Goal: Task Accomplishment & Management: Complete application form

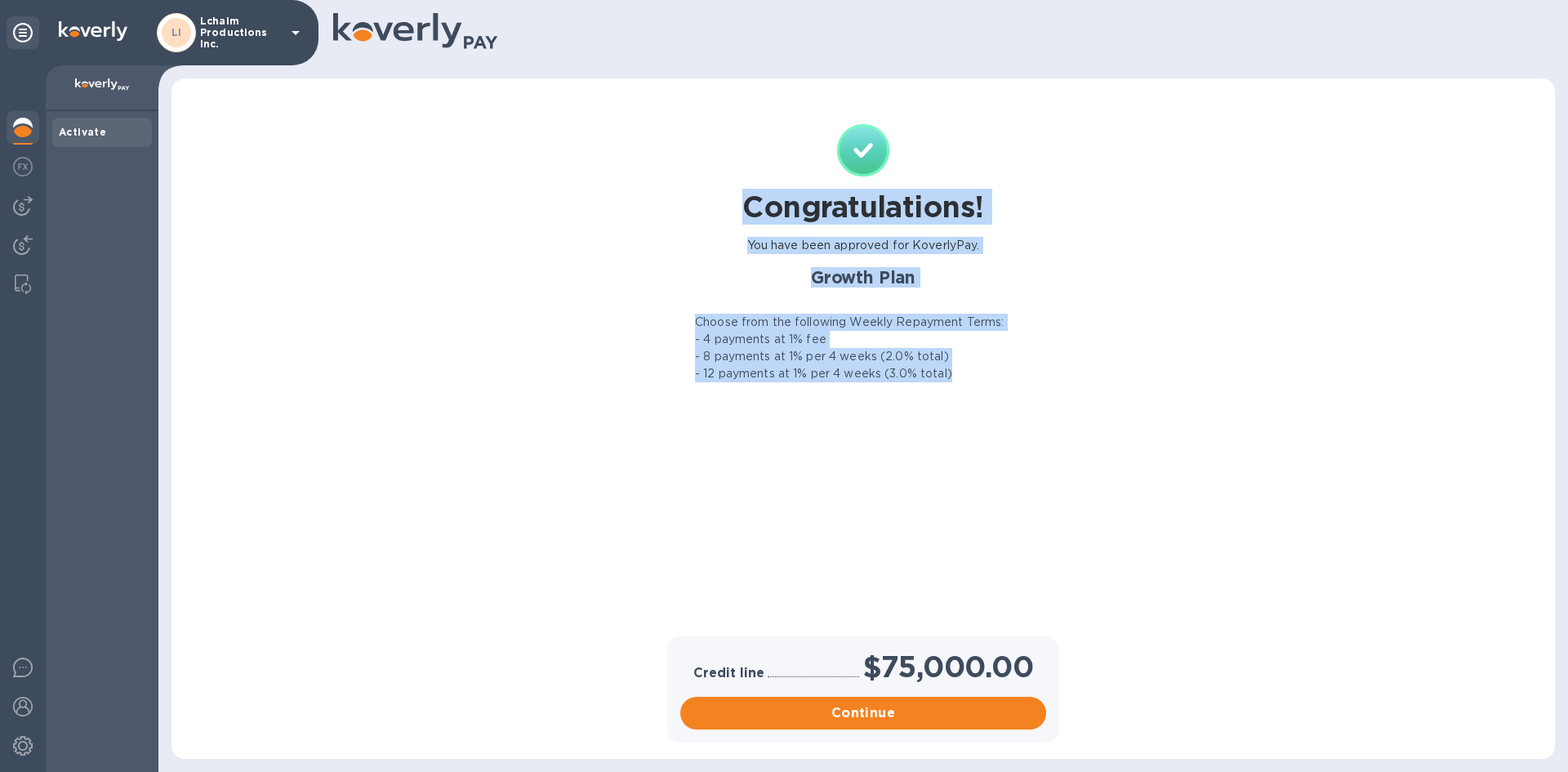
drag, startPoint x: 973, startPoint y: 381, endPoint x: 773, endPoint y: 84, distance: 358.1
click at [773, 84] on div "Congratulations! You have been approved for KoverlyPay. Growth Plan Choose from…" at bounding box center [863, 419] width 1384 height 681
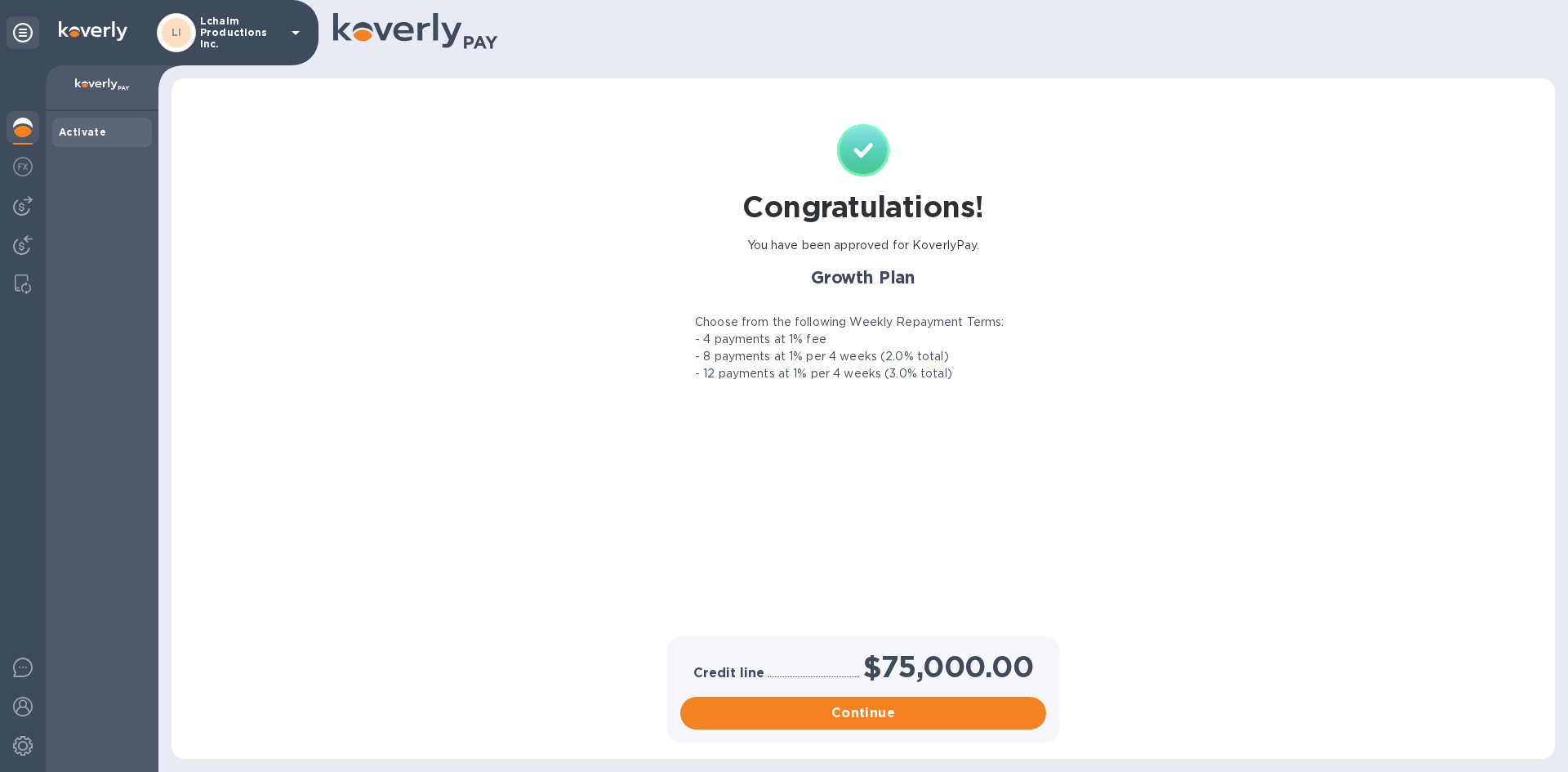
click at [773, 83] on div "Congratulations! You have been approved for KoverlyPay. Growth Plan Choose from…" at bounding box center [863, 419] width 1384 height 681
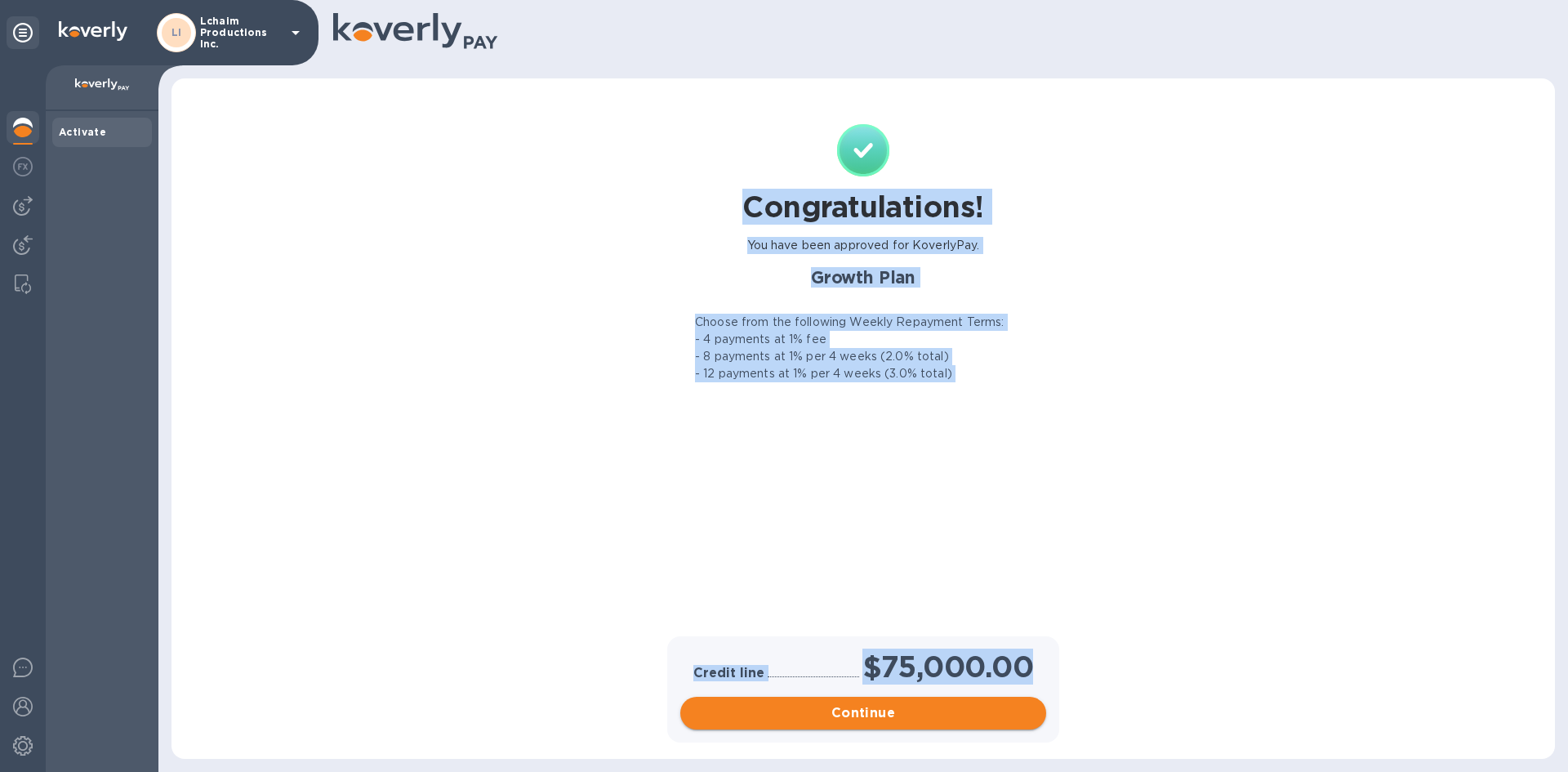
drag, startPoint x: 741, startPoint y: 200, endPoint x: 1040, endPoint y: 725, distance: 604.2
click at [1040, 725] on div "Congratulations! You have been approved for KoverlyPay. Growth Plan Choose from…" at bounding box center [863, 419] width 1384 height 681
click at [879, 206] on h1 "Congratulations!" at bounding box center [863, 207] width 241 height 35
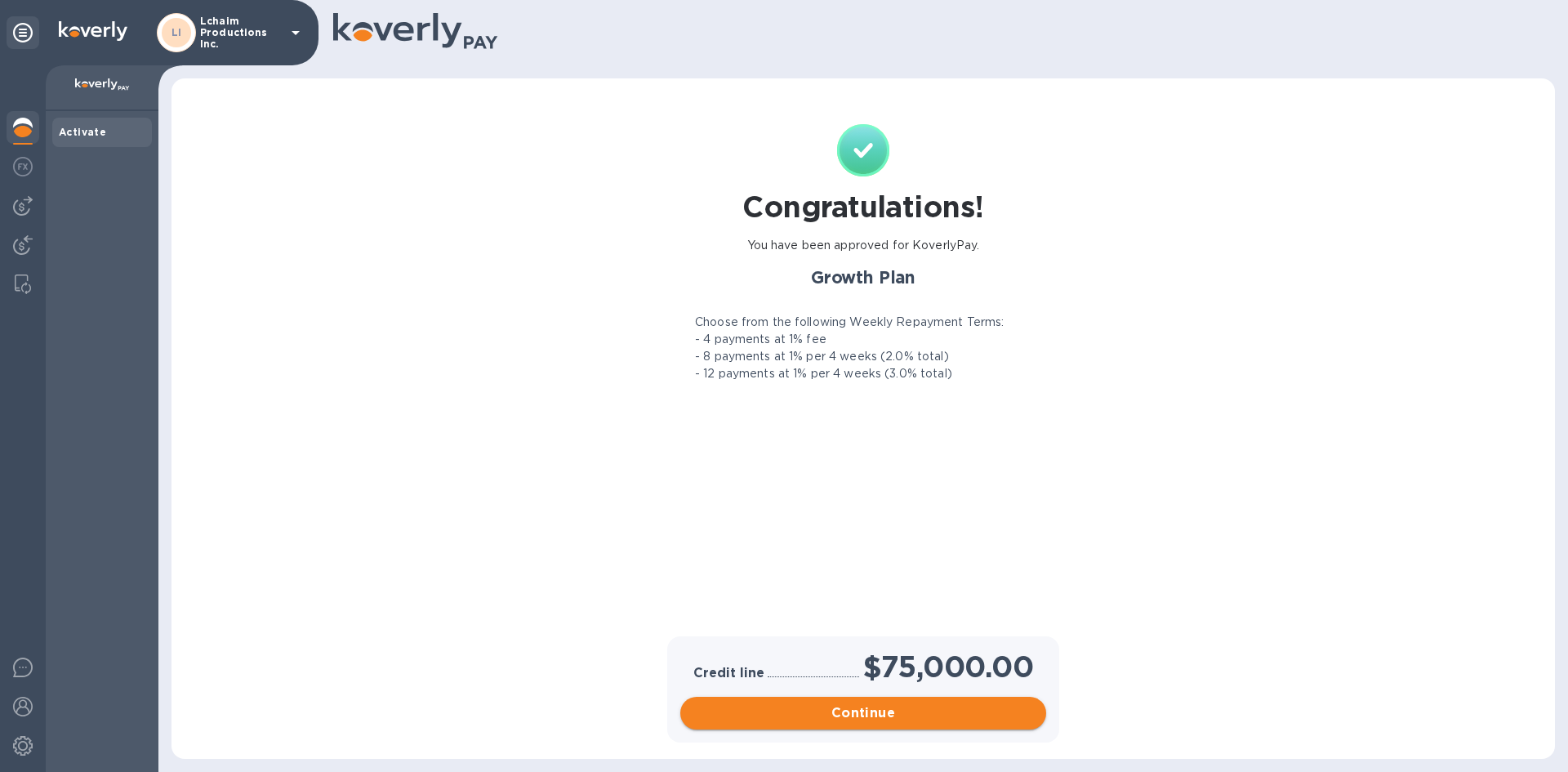
click at [864, 720] on span "Continue" at bounding box center [863, 714] width 340 height 20
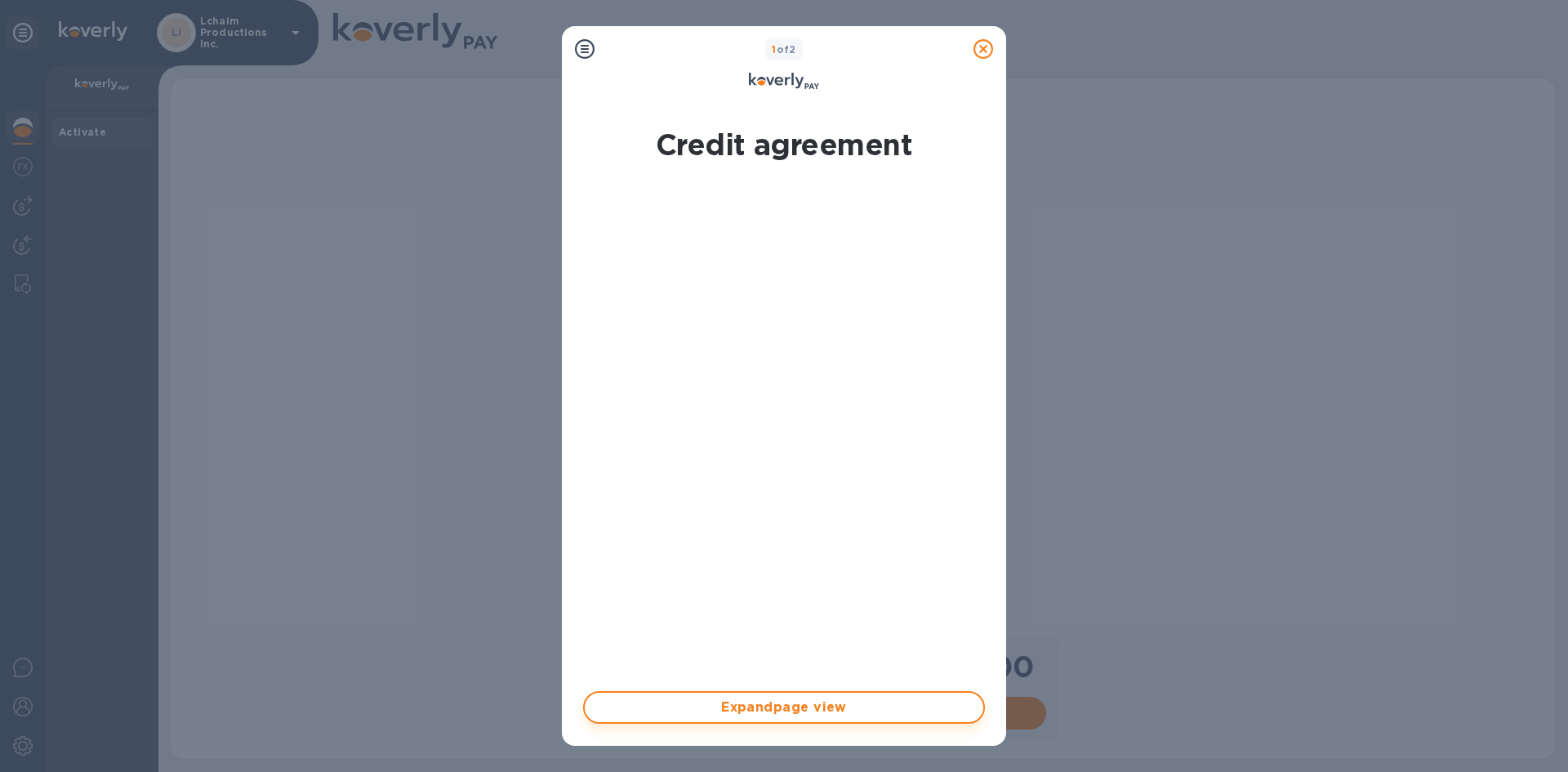
click at [819, 704] on span "Expand page view" at bounding box center [784, 708] width 372 height 20
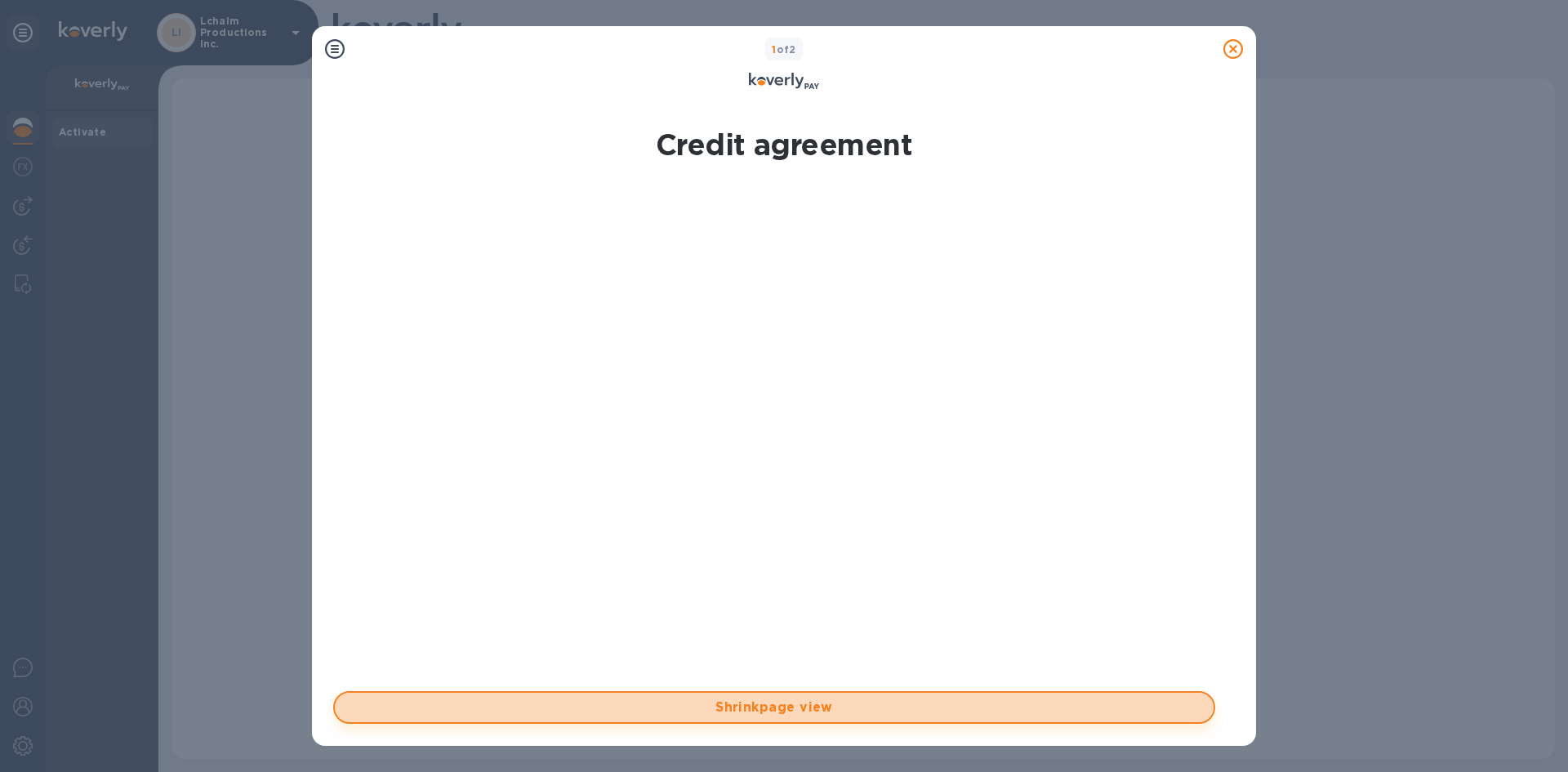
click at [779, 704] on span "Shrink page view" at bounding box center [775, 708] width 853 height 20
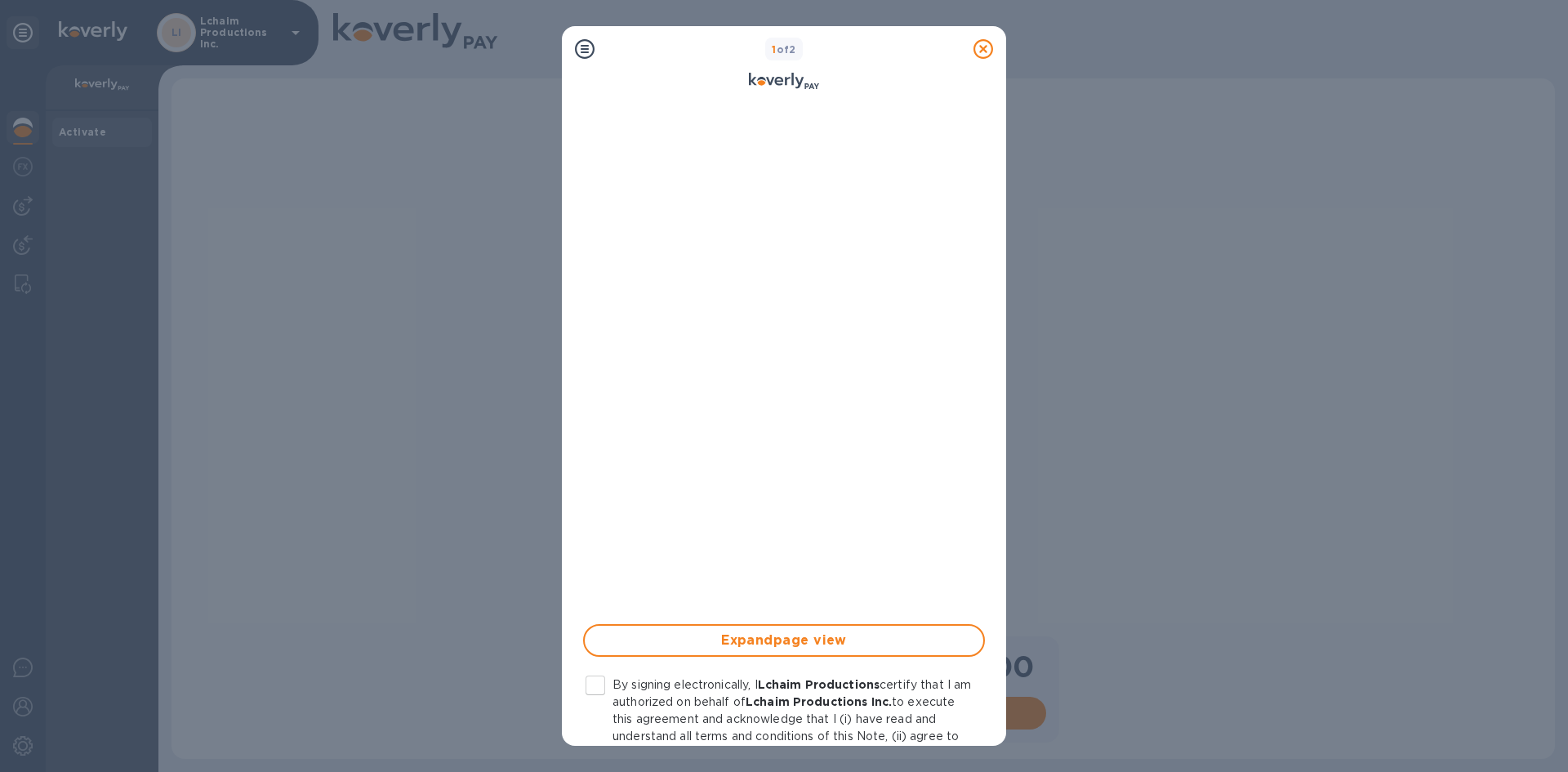
scroll to position [82, 0]
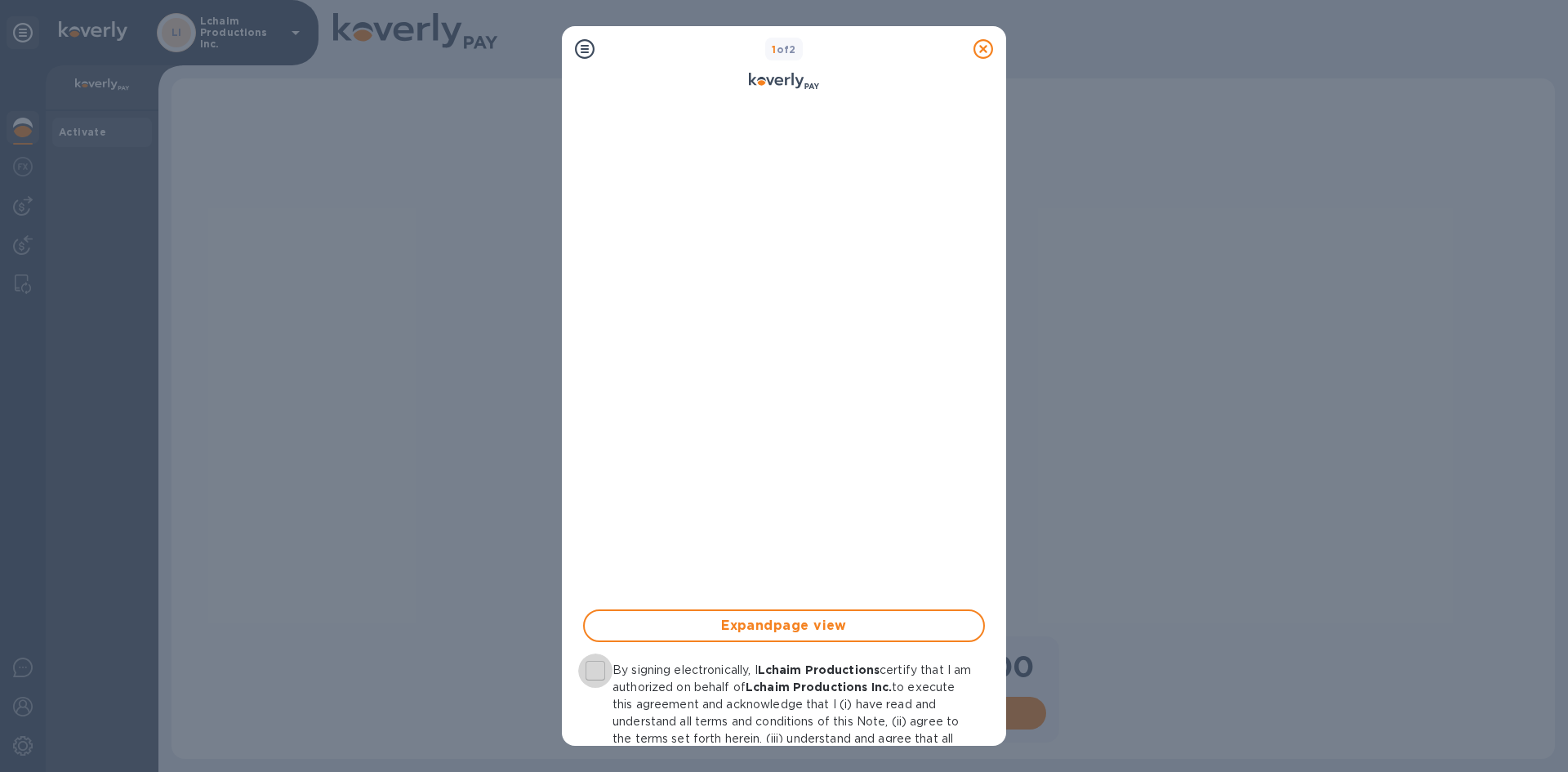
click at [600, 674] on input "By signing electronically, I Lchaim Productions certify that I am authorized on…" at bounding box center [595, 671] width 35 height 35
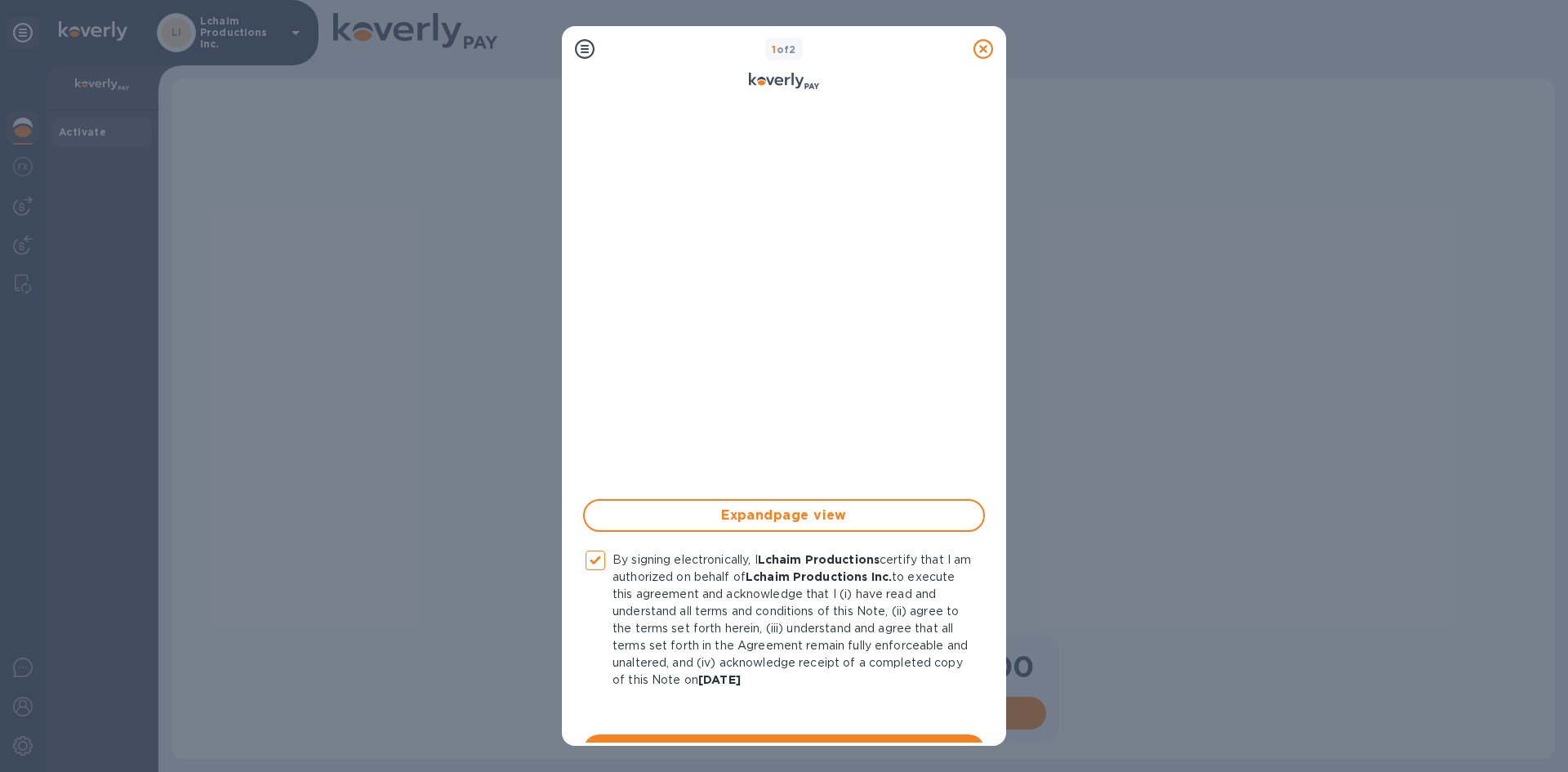
scroll to position [227, 0]
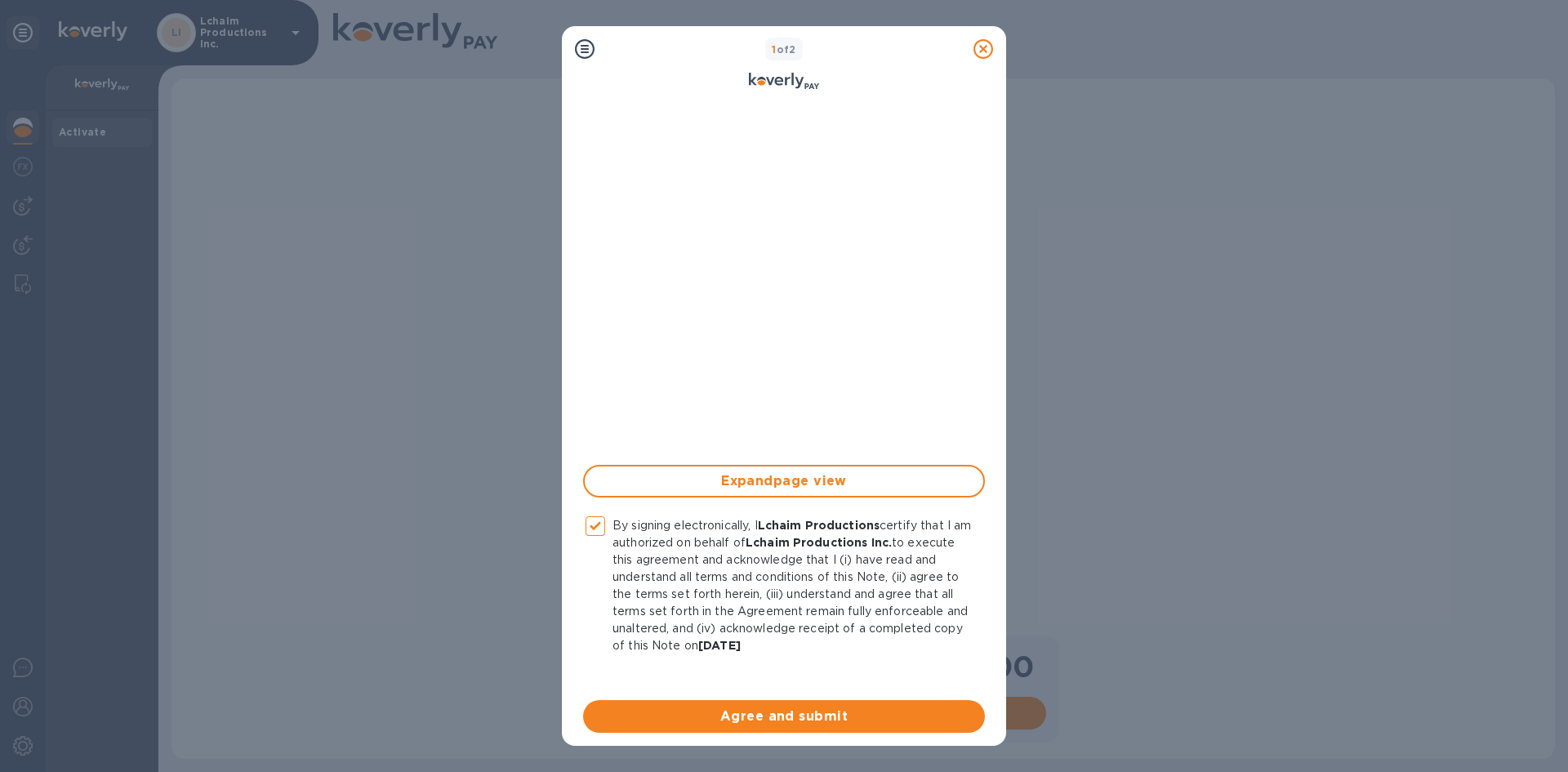
click at [777, 703] on button "Agree and submit" at bounding box center [784, 717] width 402 height 33
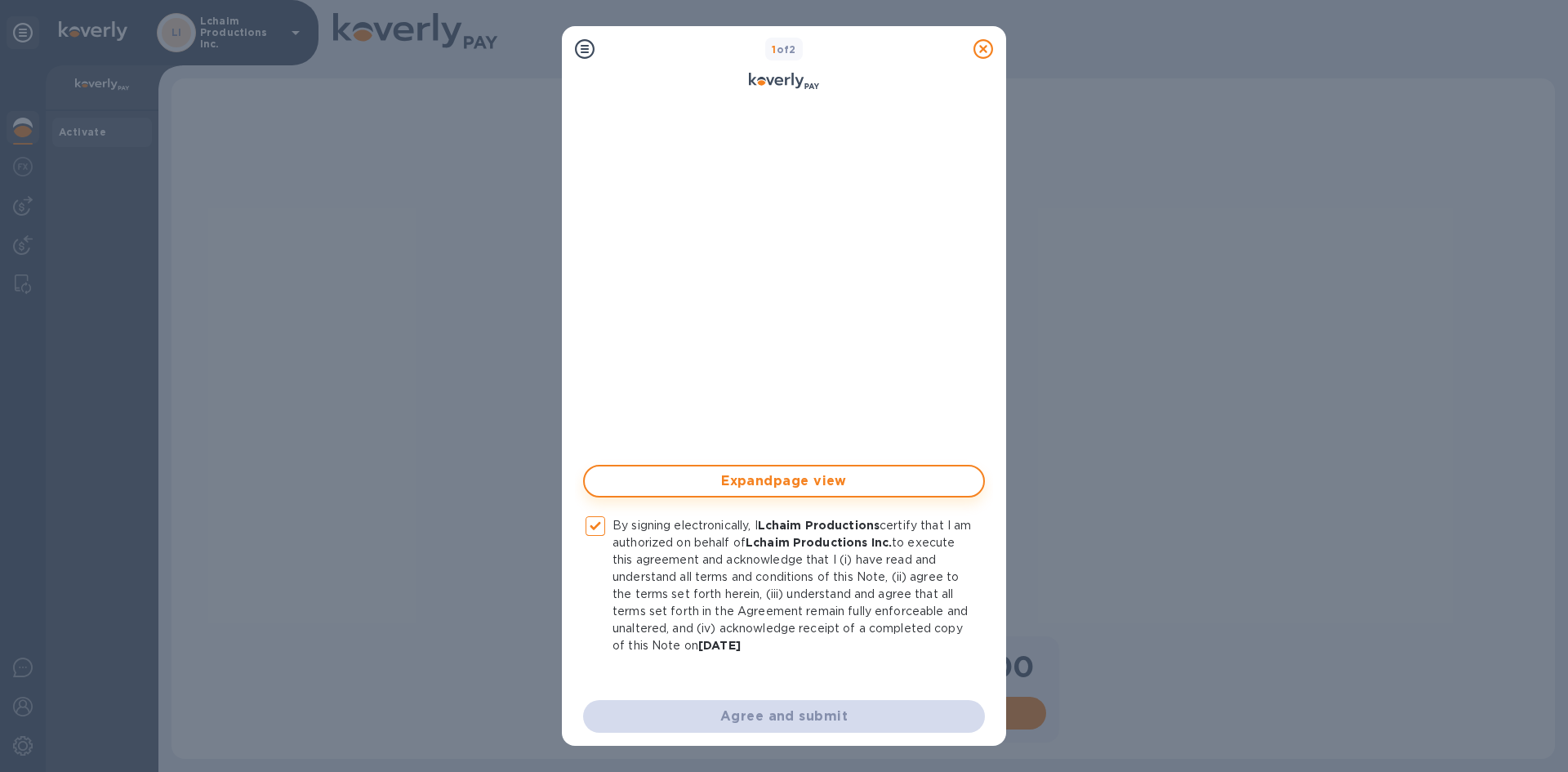
checkbox input "false"
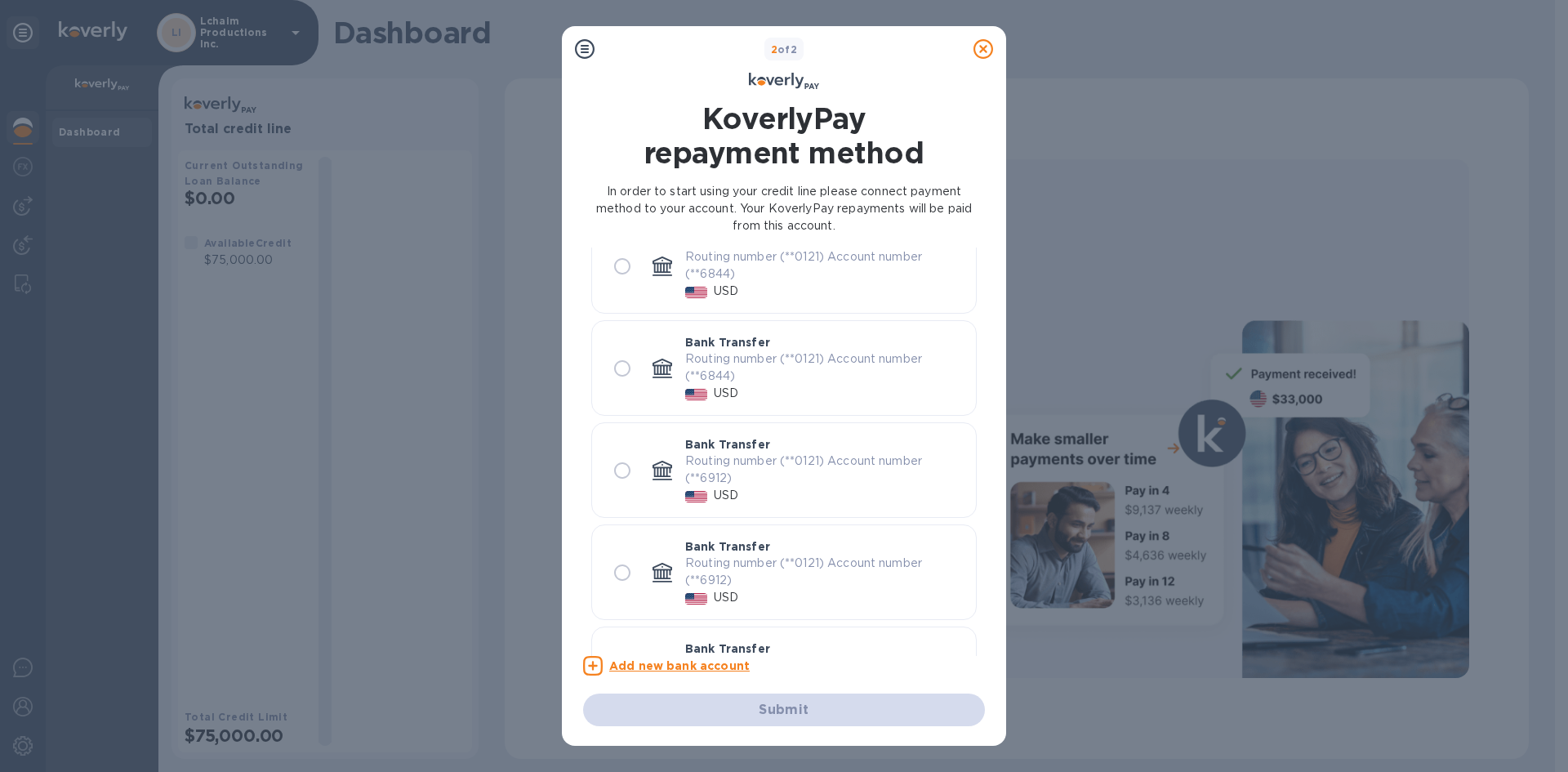
scroll to position [0, 0]
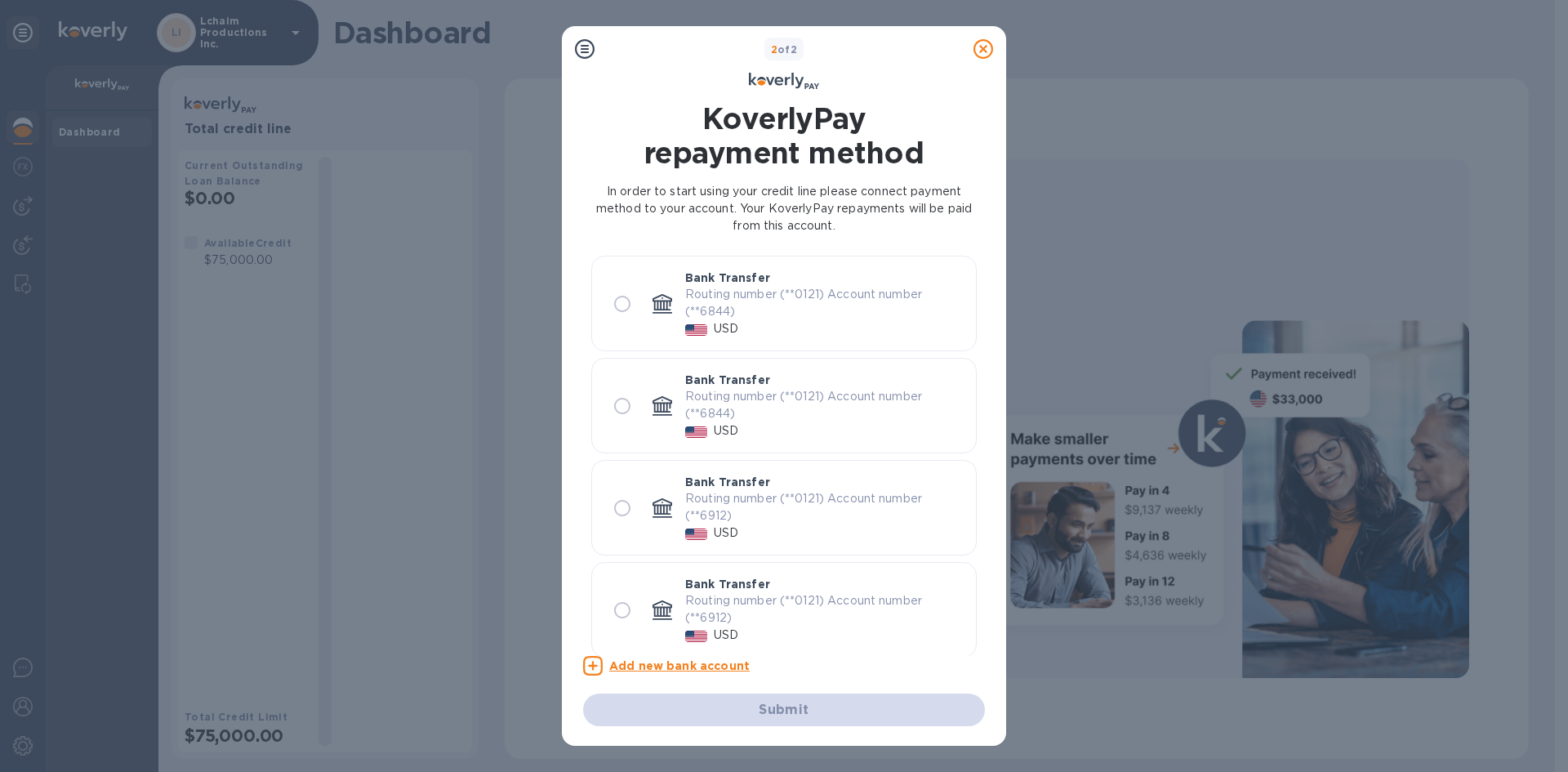
click at [982, 46] on icon at bounding box center [983, 49] width 20 height 20
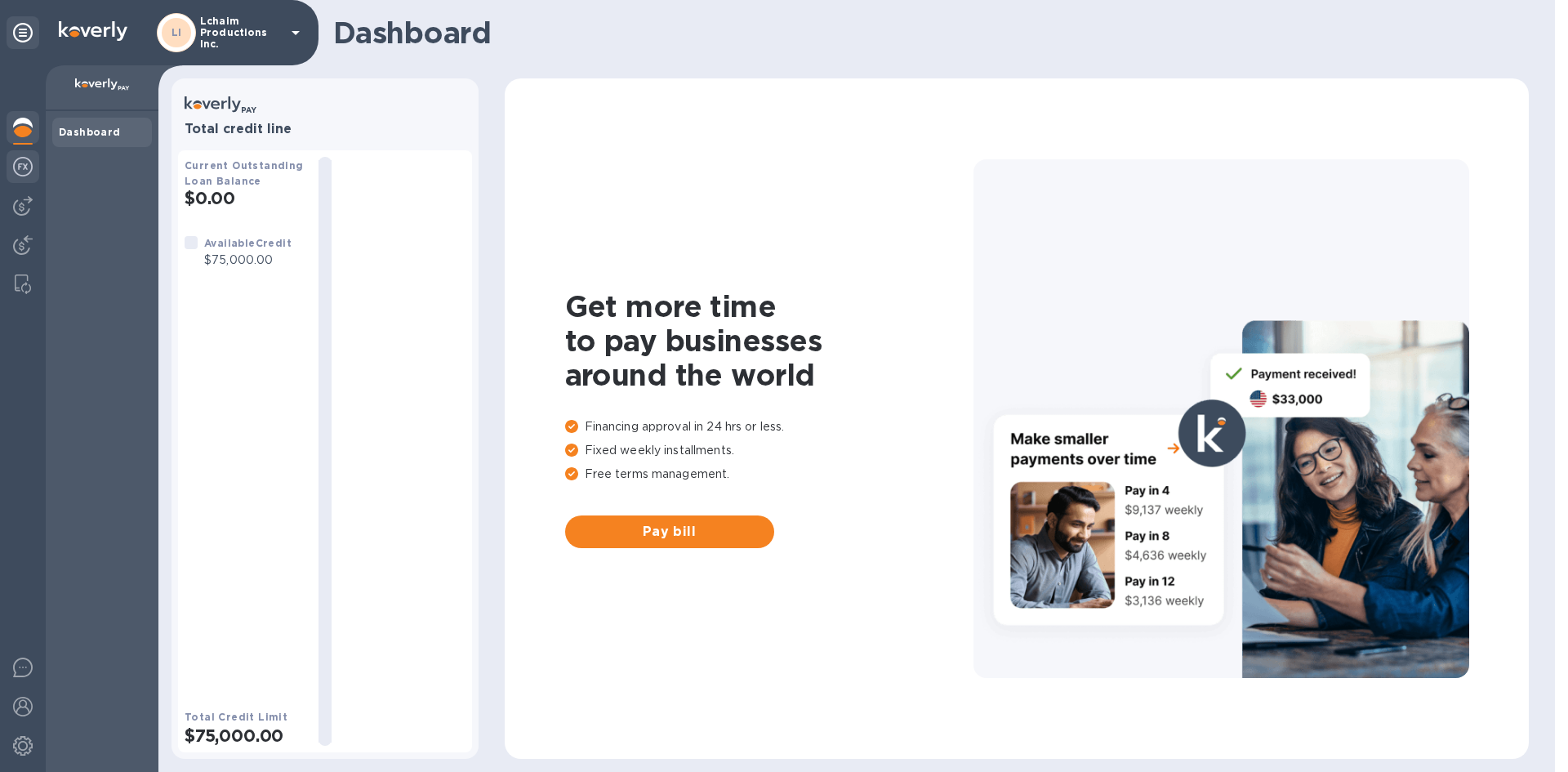
click at [24, 169] on img at bounding box center [23, 166] width 20 height 20
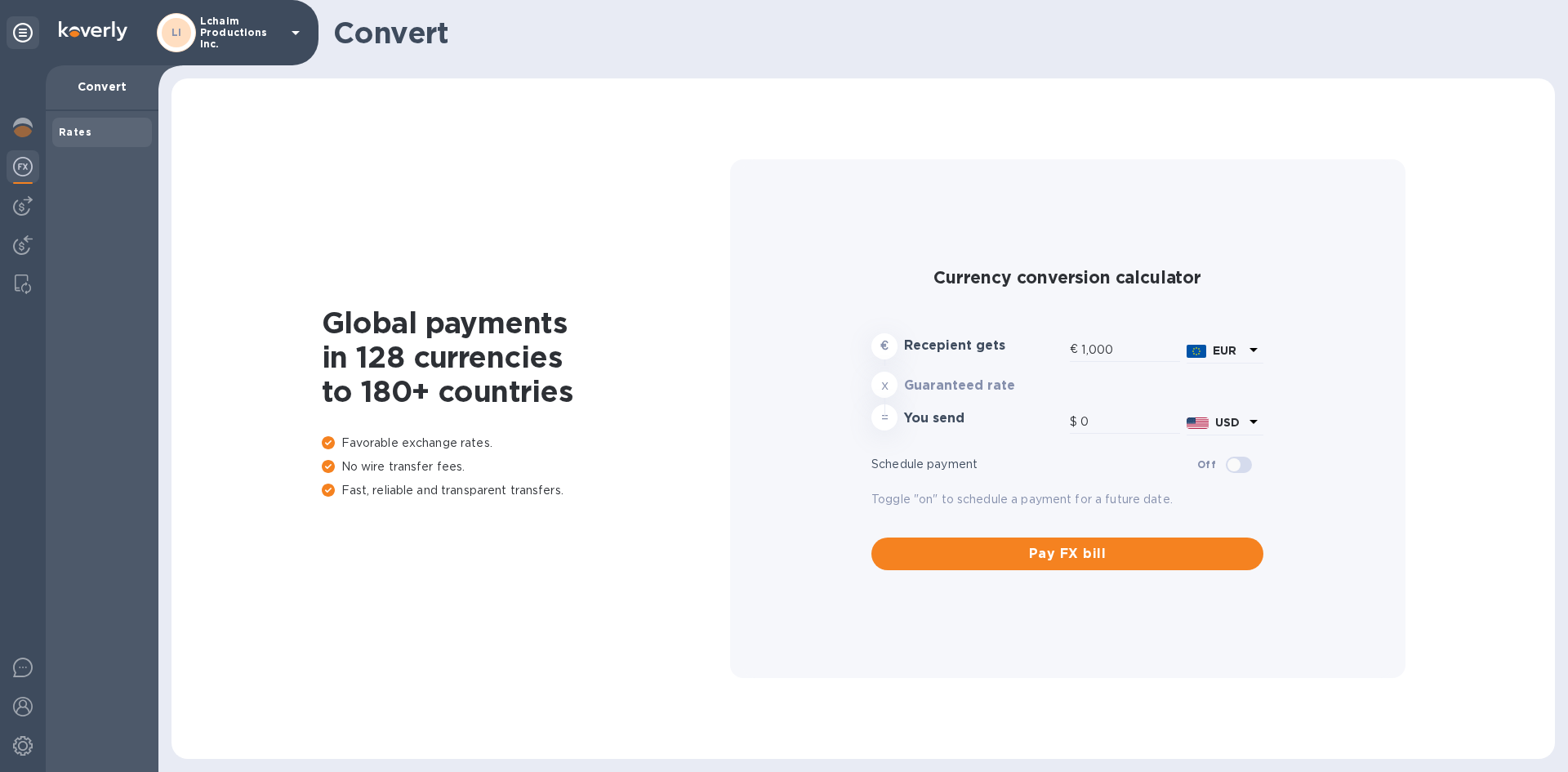
type input "1,173.45"
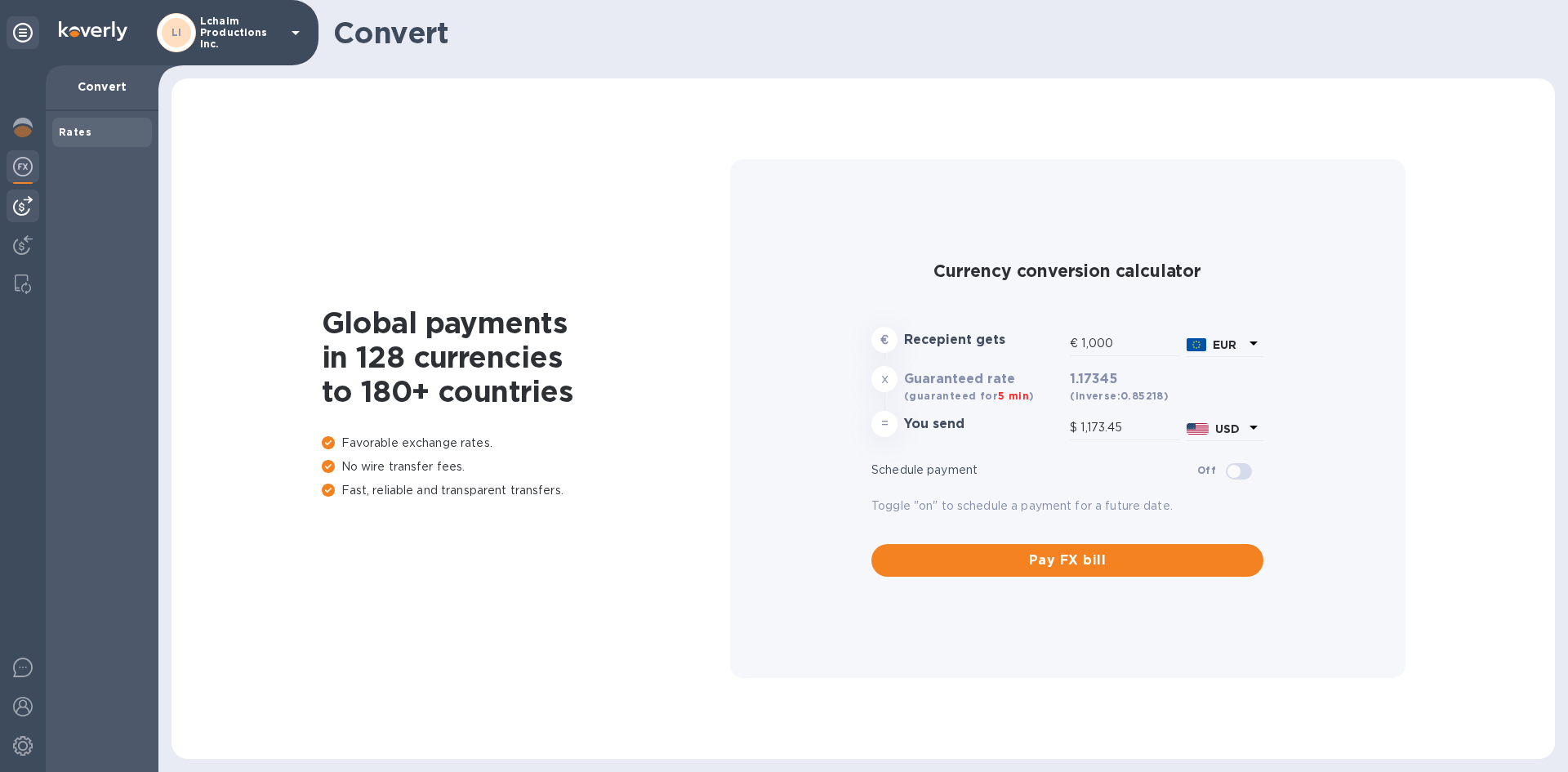
click at [26, 212] on img at bounding box center [23, 206] width 20 height 20
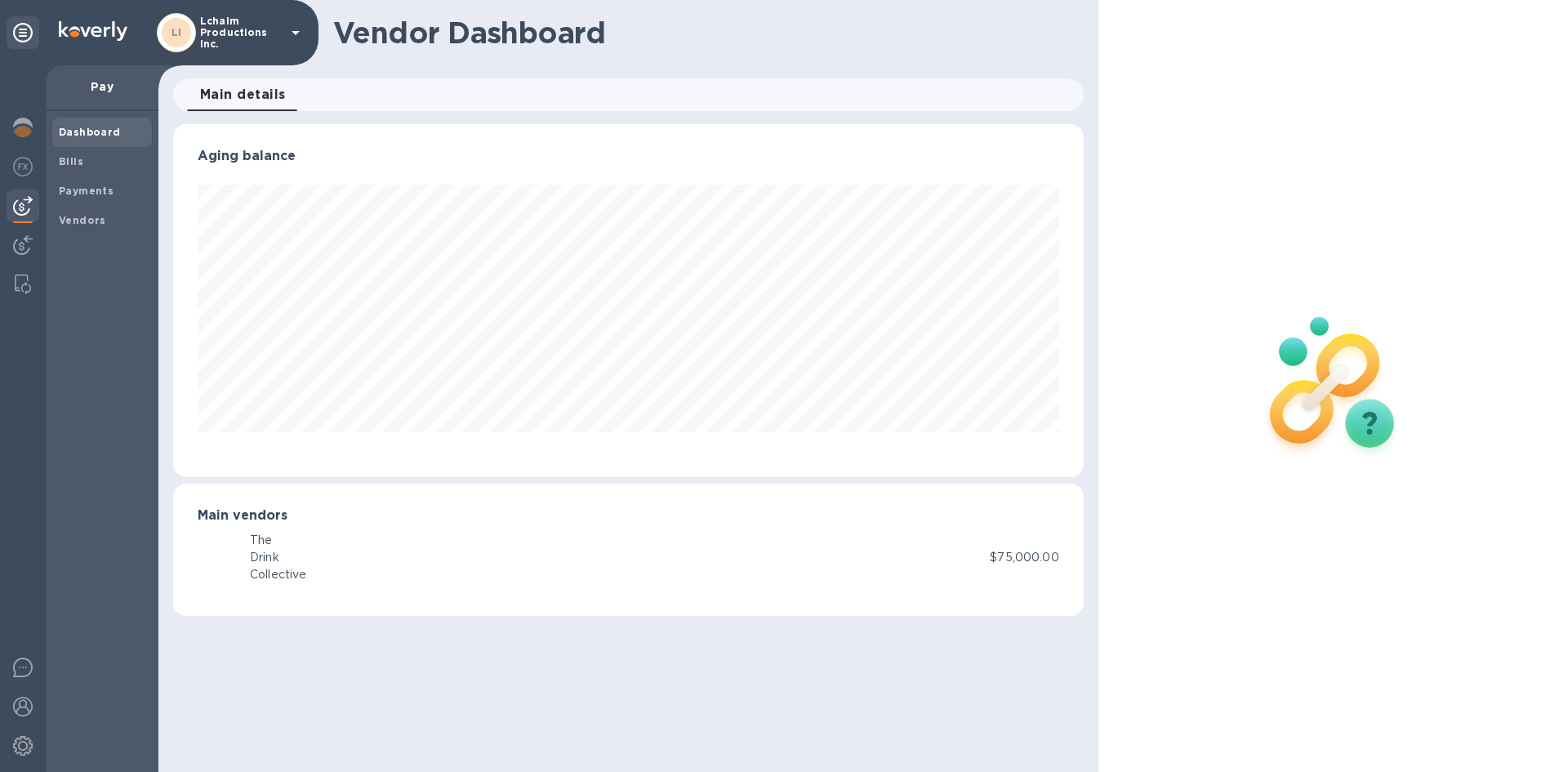
scroll to position [353, 910]
click at [22, 180] on div at bounding box center [23, 169] width 33 height 36
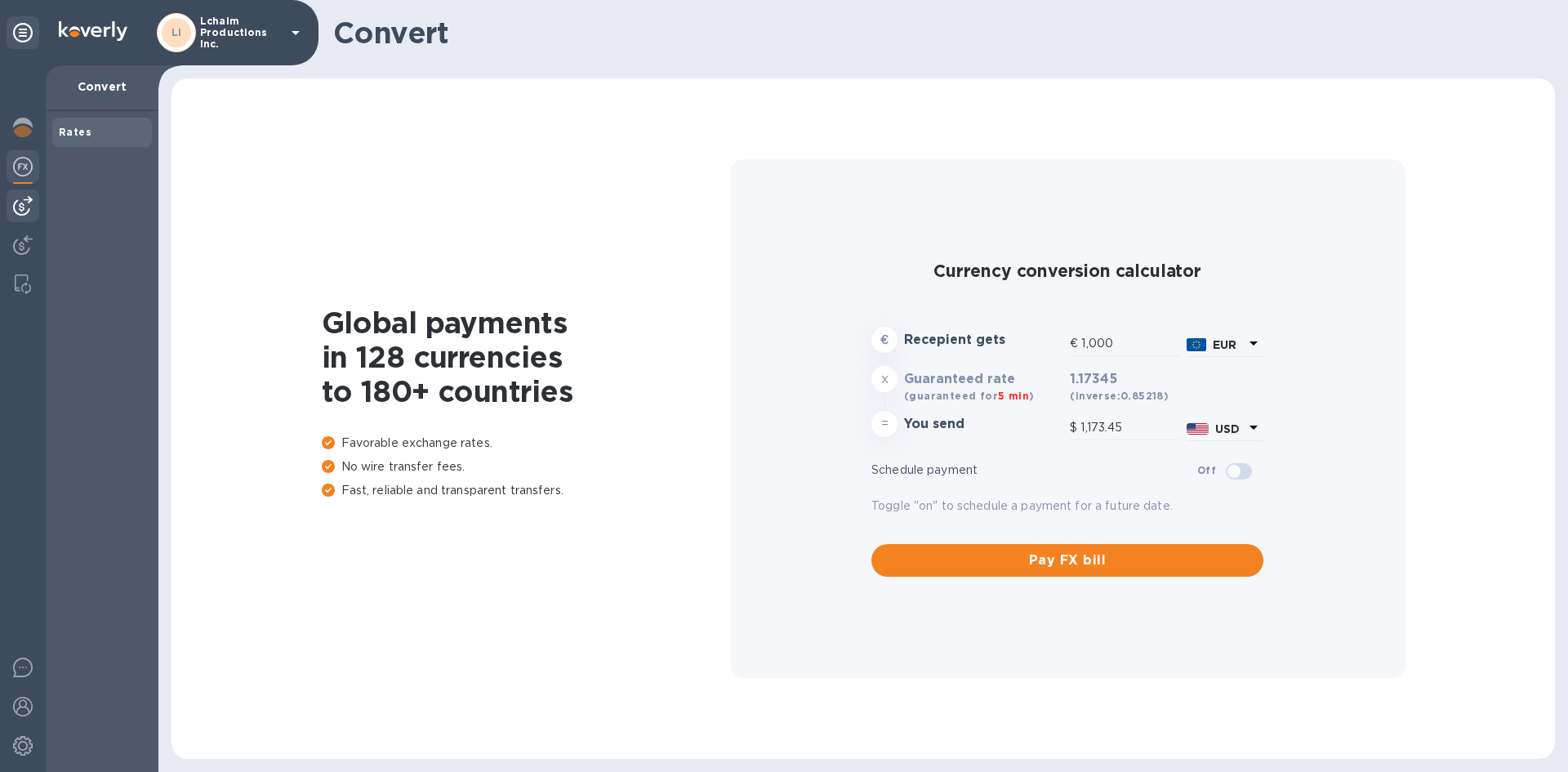
click at [23, 204] on img at bounding box center [23, 206] width 20 height 20
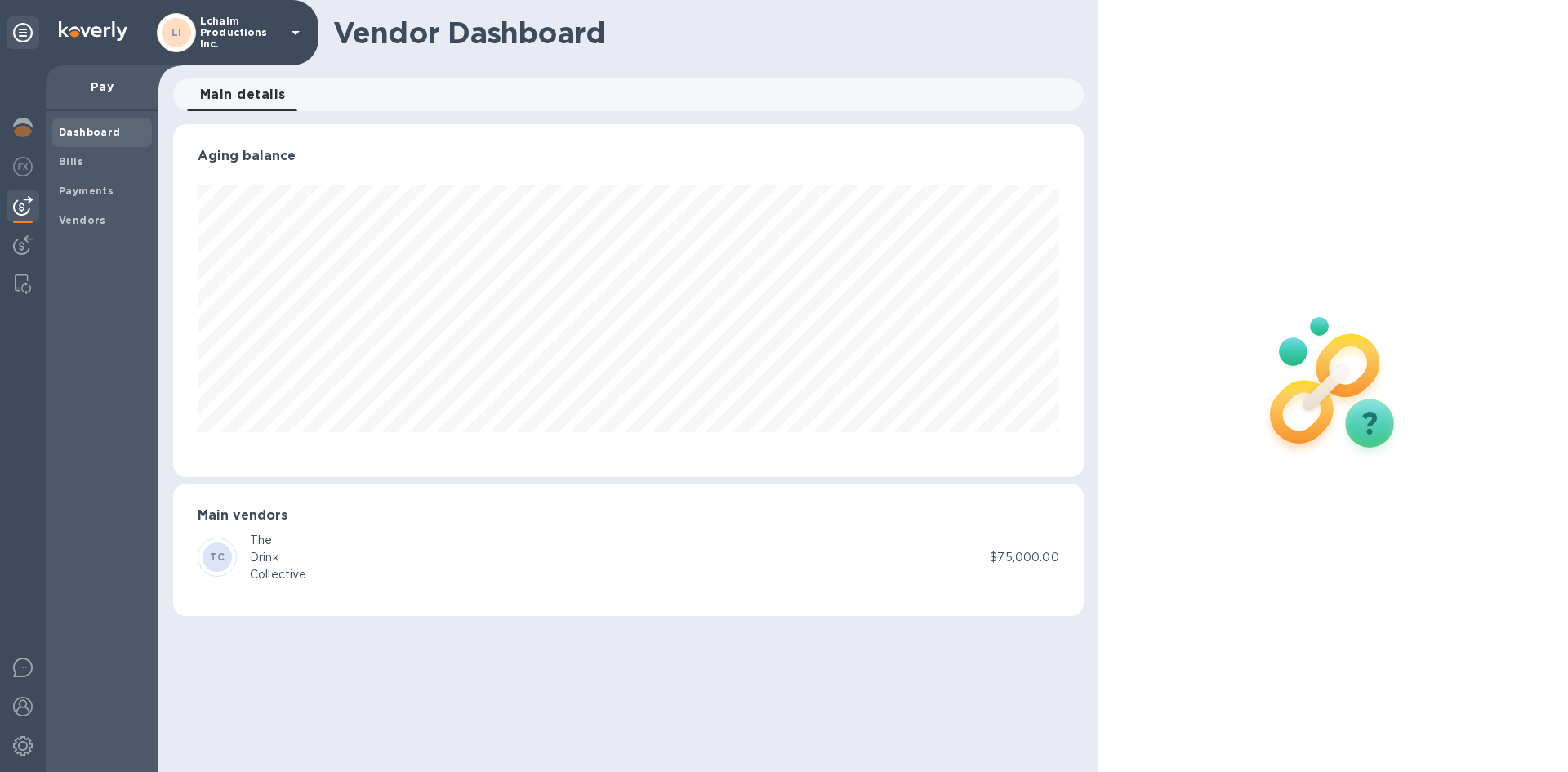
scroll to position [353, 910]
click at [24, 250] on img at bounding box center [23, 246] width 20 height 20
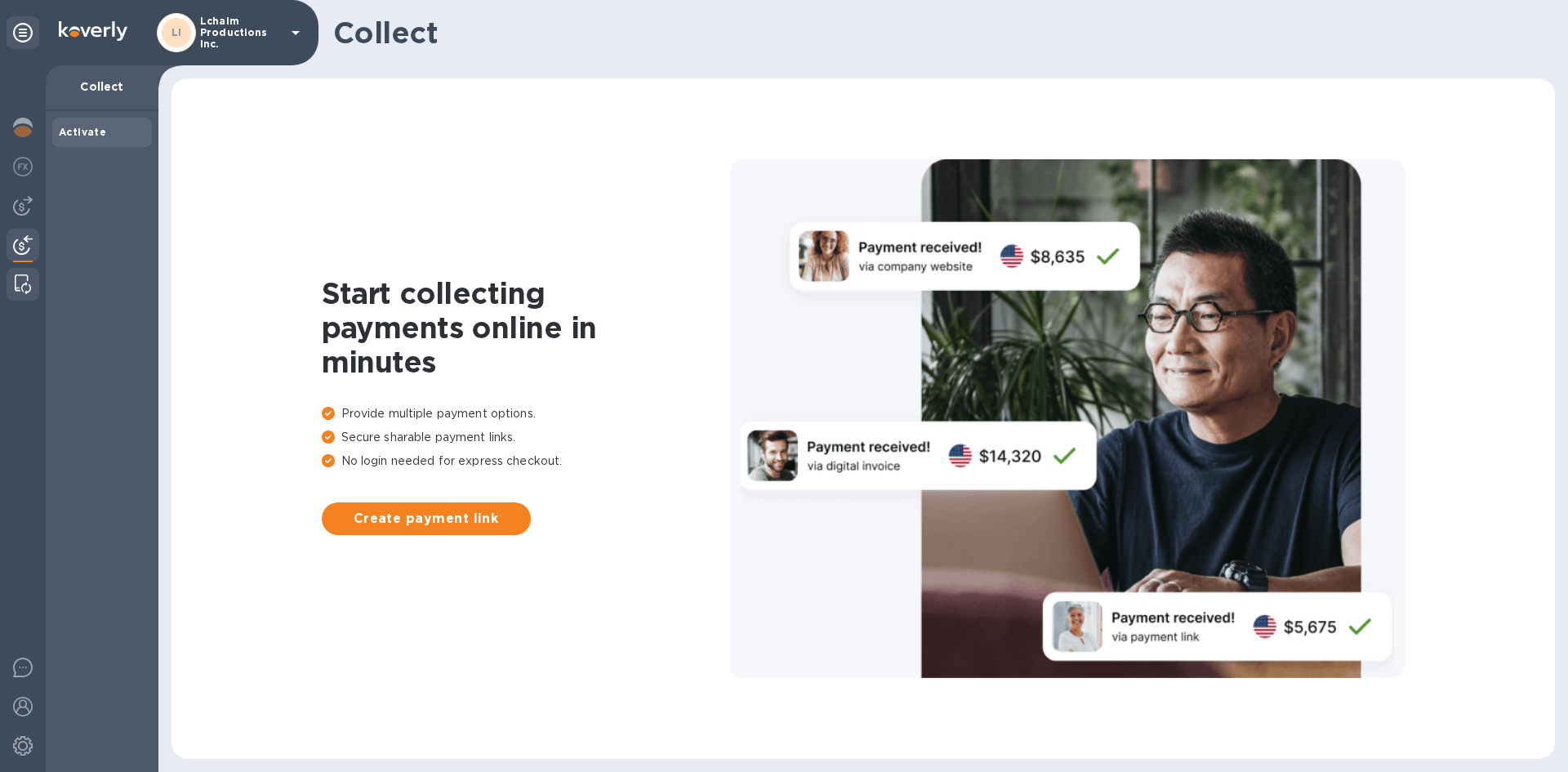
click at [29, 285] on img at bounding box center [23, 284] width 16 height 20
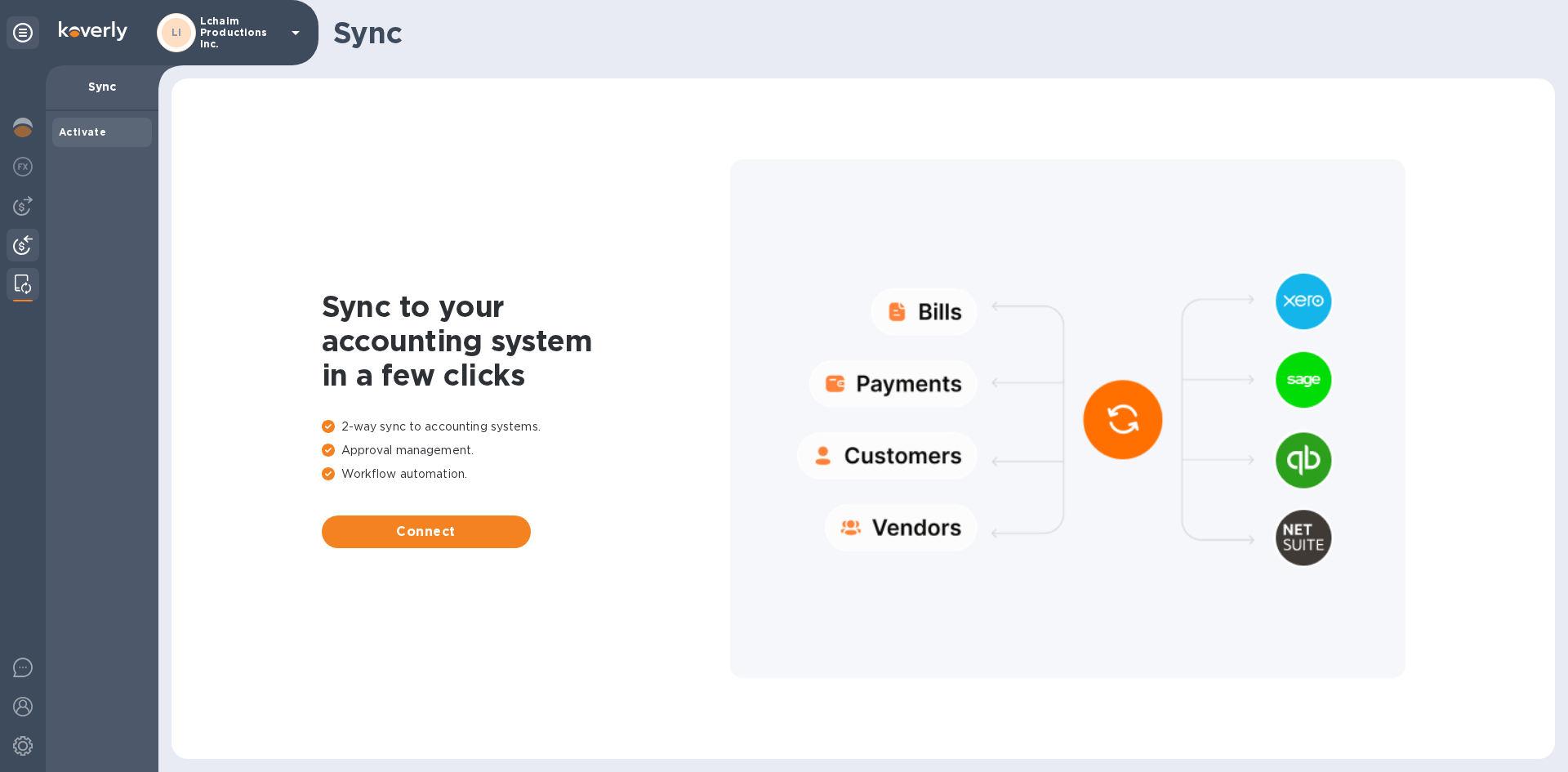
click at [26, 249] on img at bounding box center [23, 246] width 20 height 20
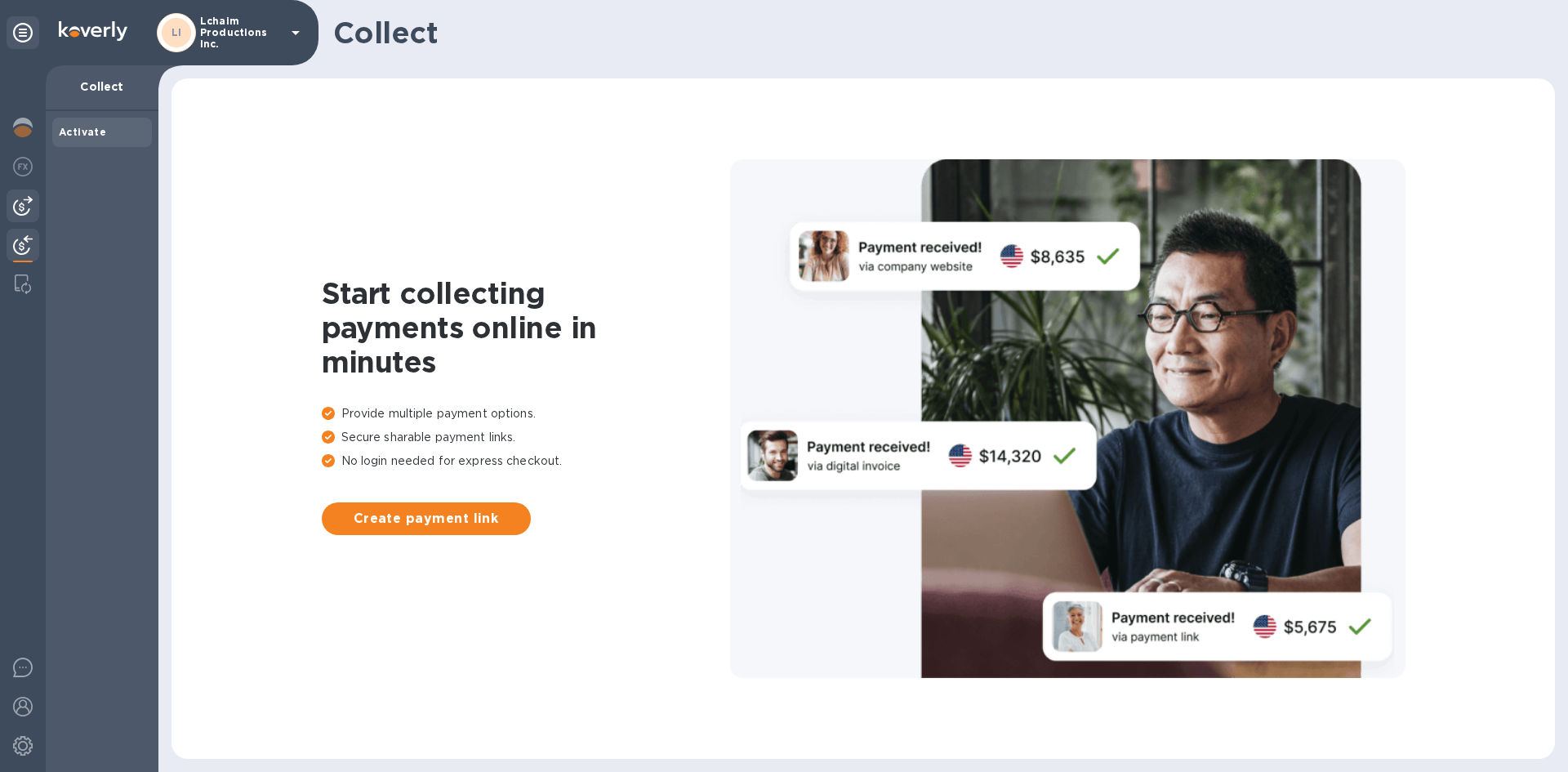
click at [30, 208] on img at bounding box center [23, 206] width 20 height 20
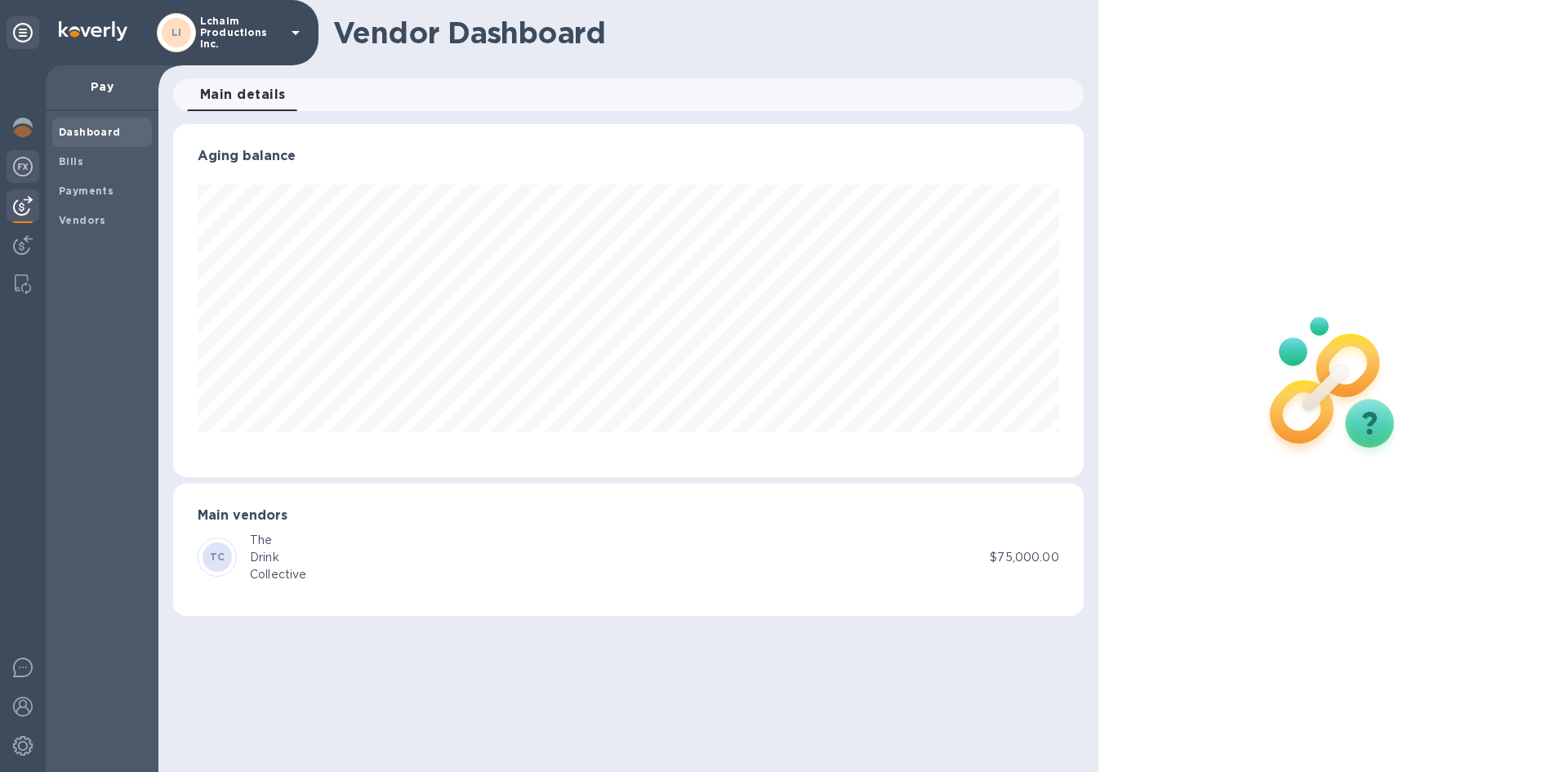
click at [25, 174] on img at bounding box center [23, 166] width 20 height 20
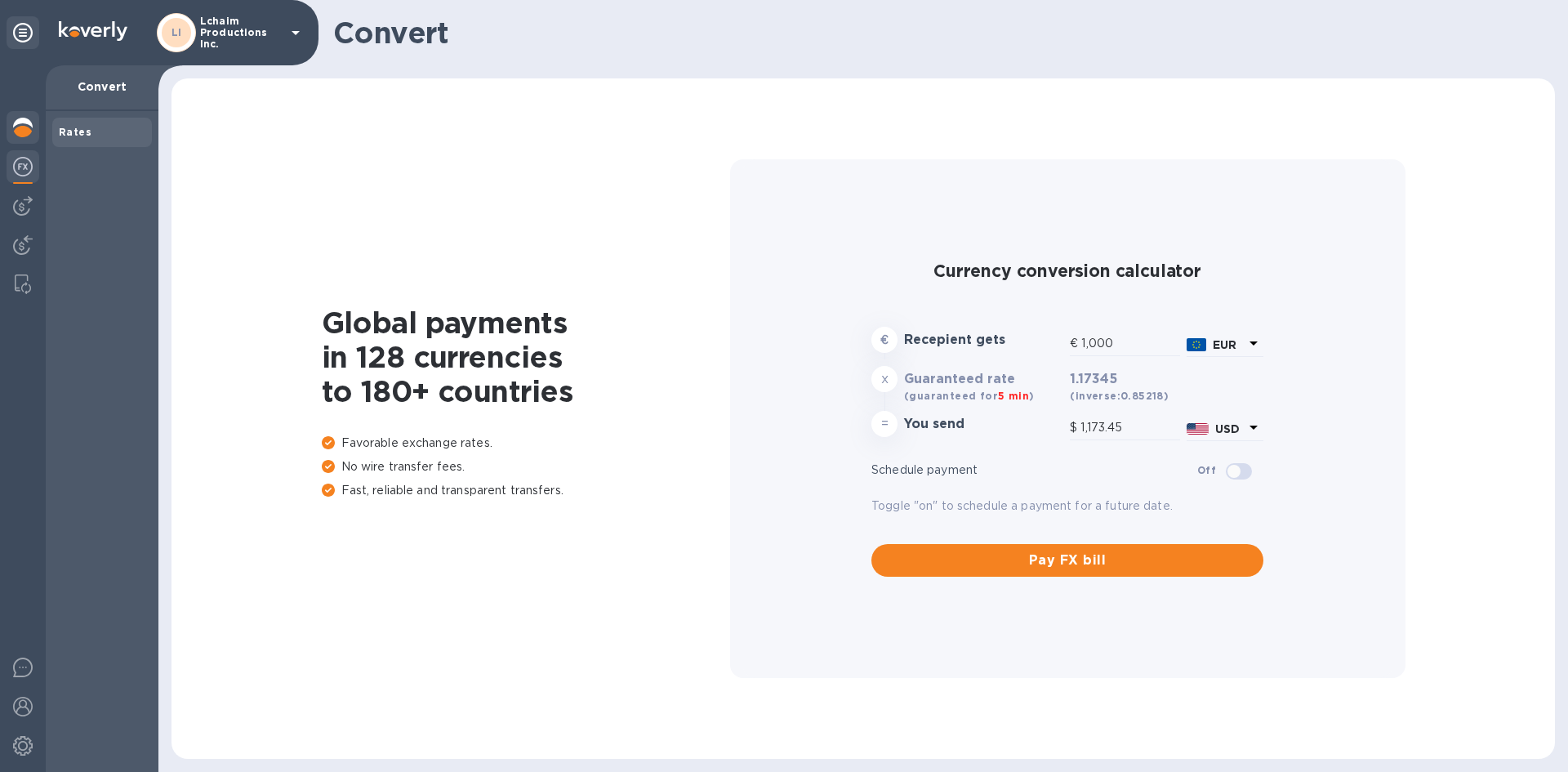
click at [19, 132] on img at bounding box center [23, 128] width 20 height 20
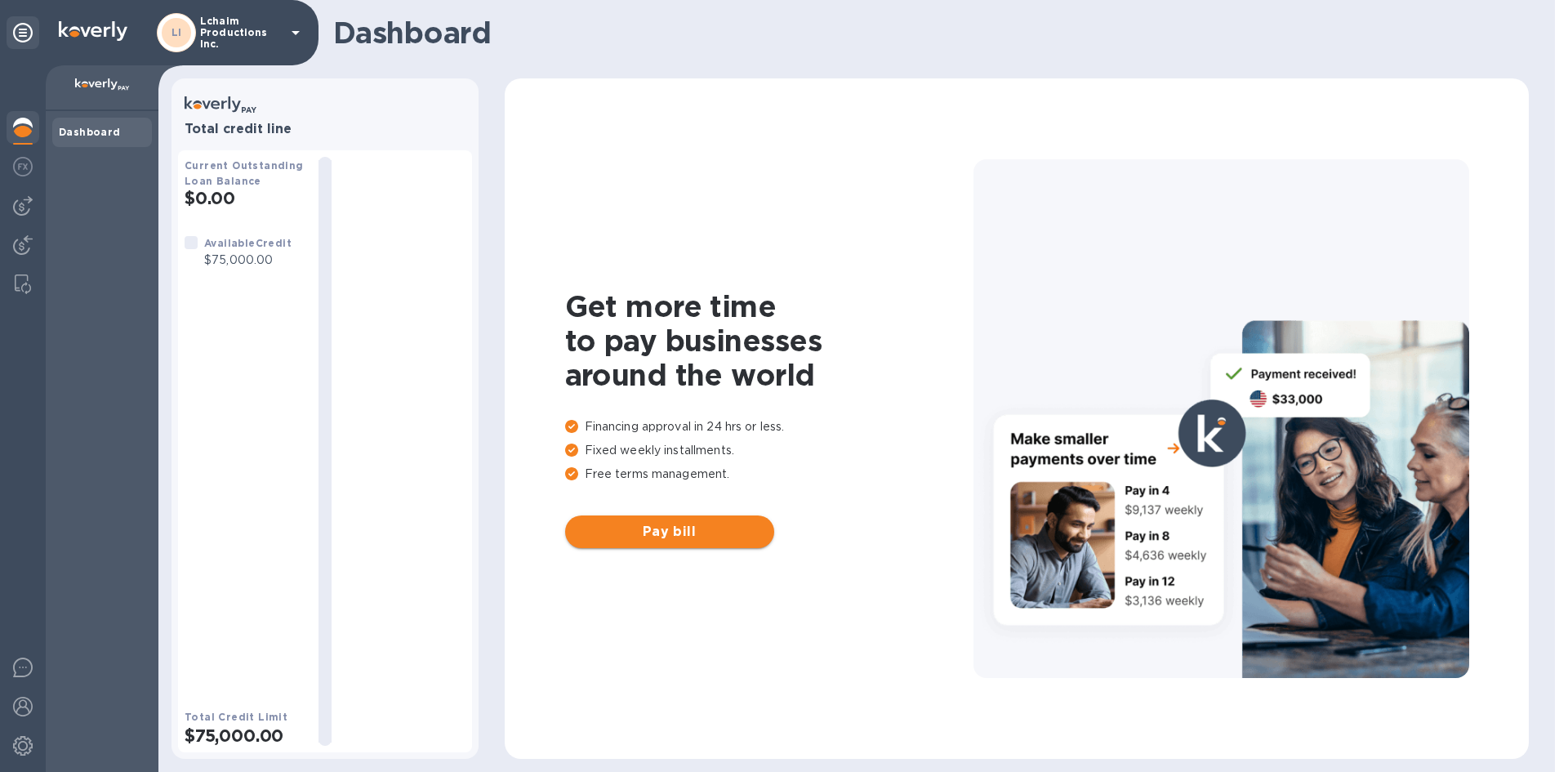
click at [706, 530] on span "Pay bill" at bounding box center [670, 532] width 183 height 20
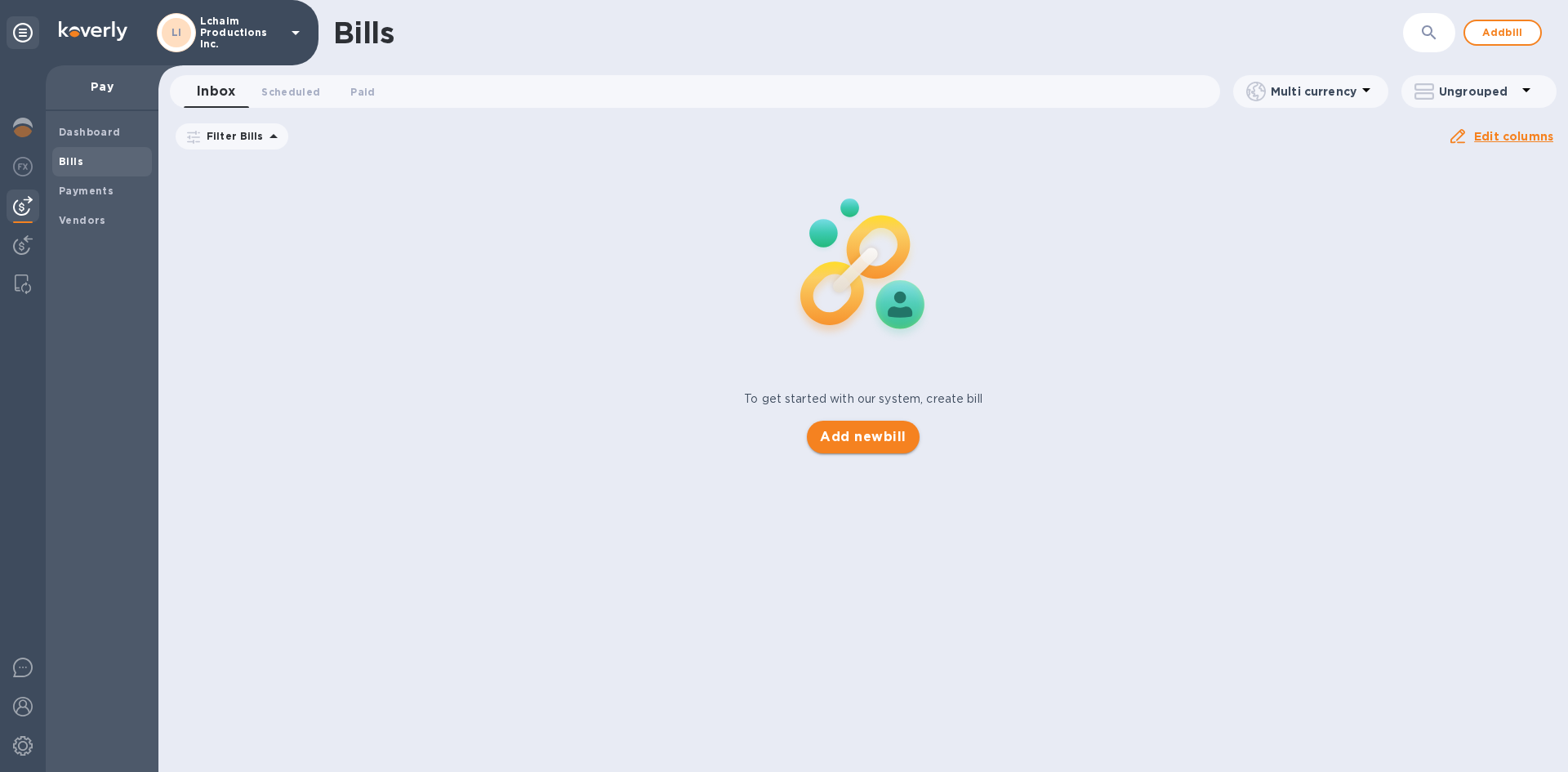
click at [871, 439] on span "Add new bill" at bounding box center [863, 437] width 86 height 20
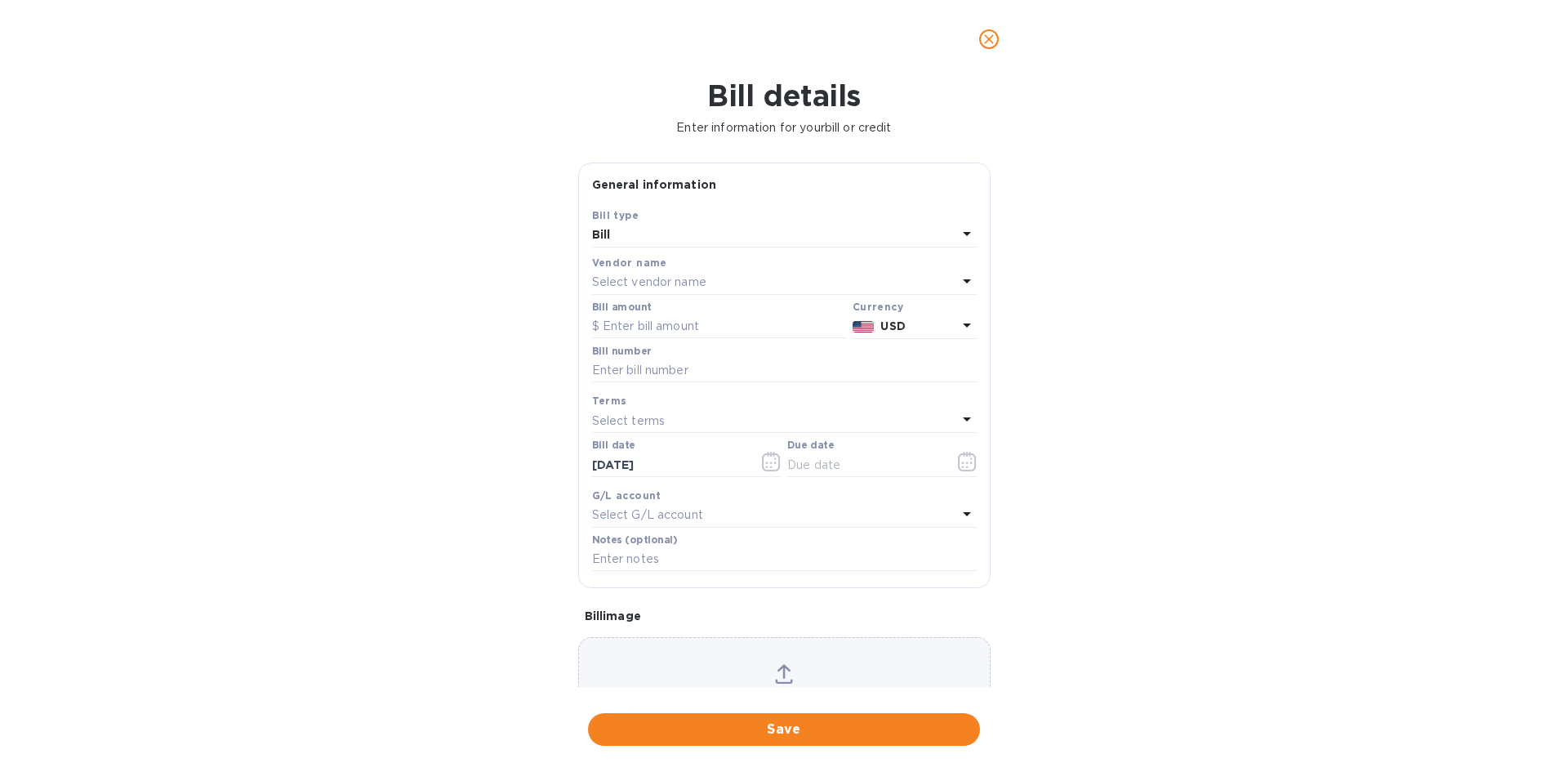
click at [638, 283] on p "Select vendor name" at bounding box center [649, 282] width 114 height 17
click at [678, 375] on p "The Drink Collective" at bounding box center [778, 375] width 346 height 17
click at [609, 320] on input "text" at bounding box center [719, 327] width 254 height 25
type input "30,000"
click at [633, 371] on input "text" at bounding box center [784, 371] width 385 height 25
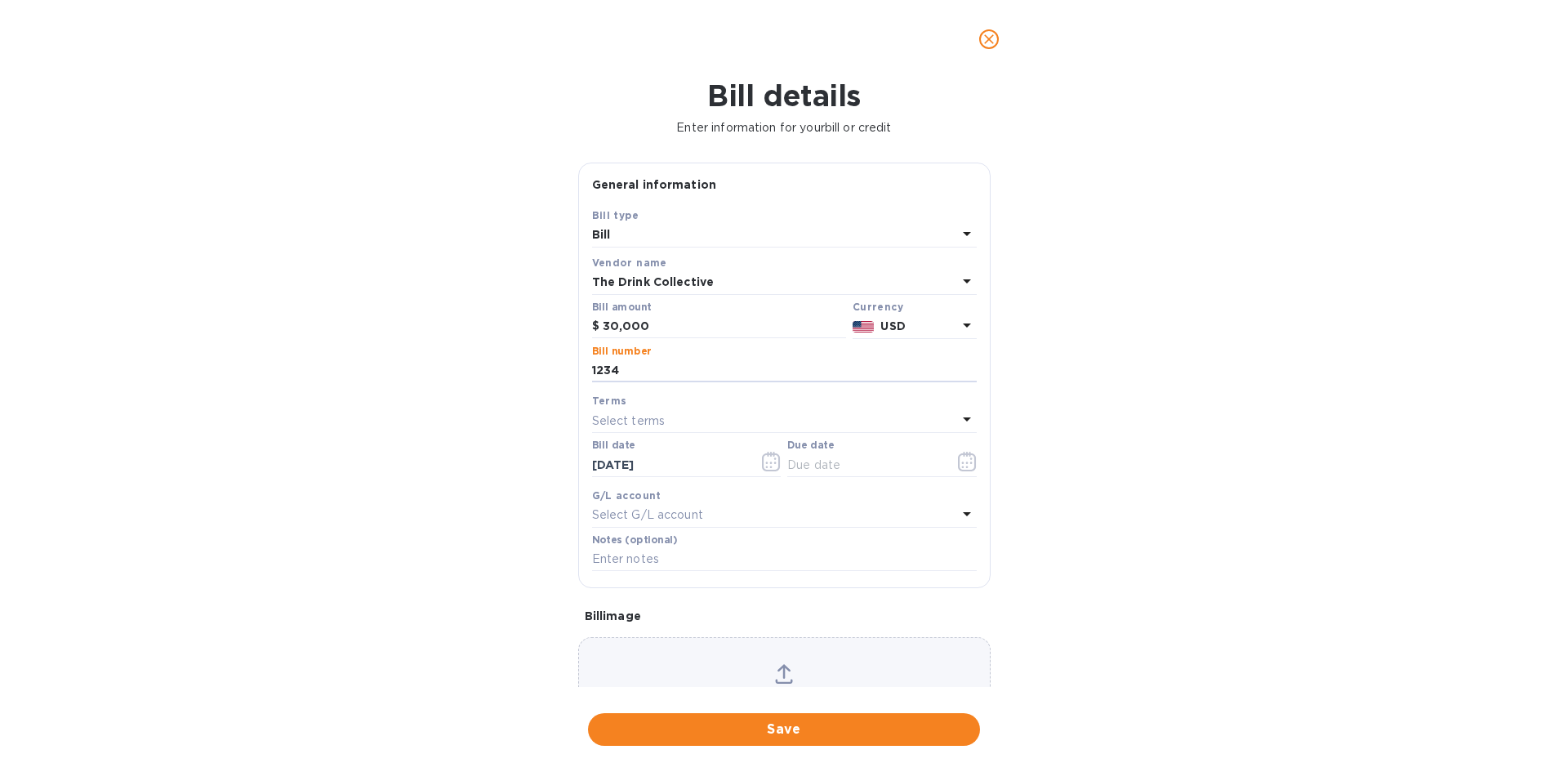
type input "1234"
click at [620, 408] on div "Terms" at bounding box center [784, 400] width 385 height 17
click at [614, 414] on p "Select terms" at bounding box center [628, 421] width 73 height 17
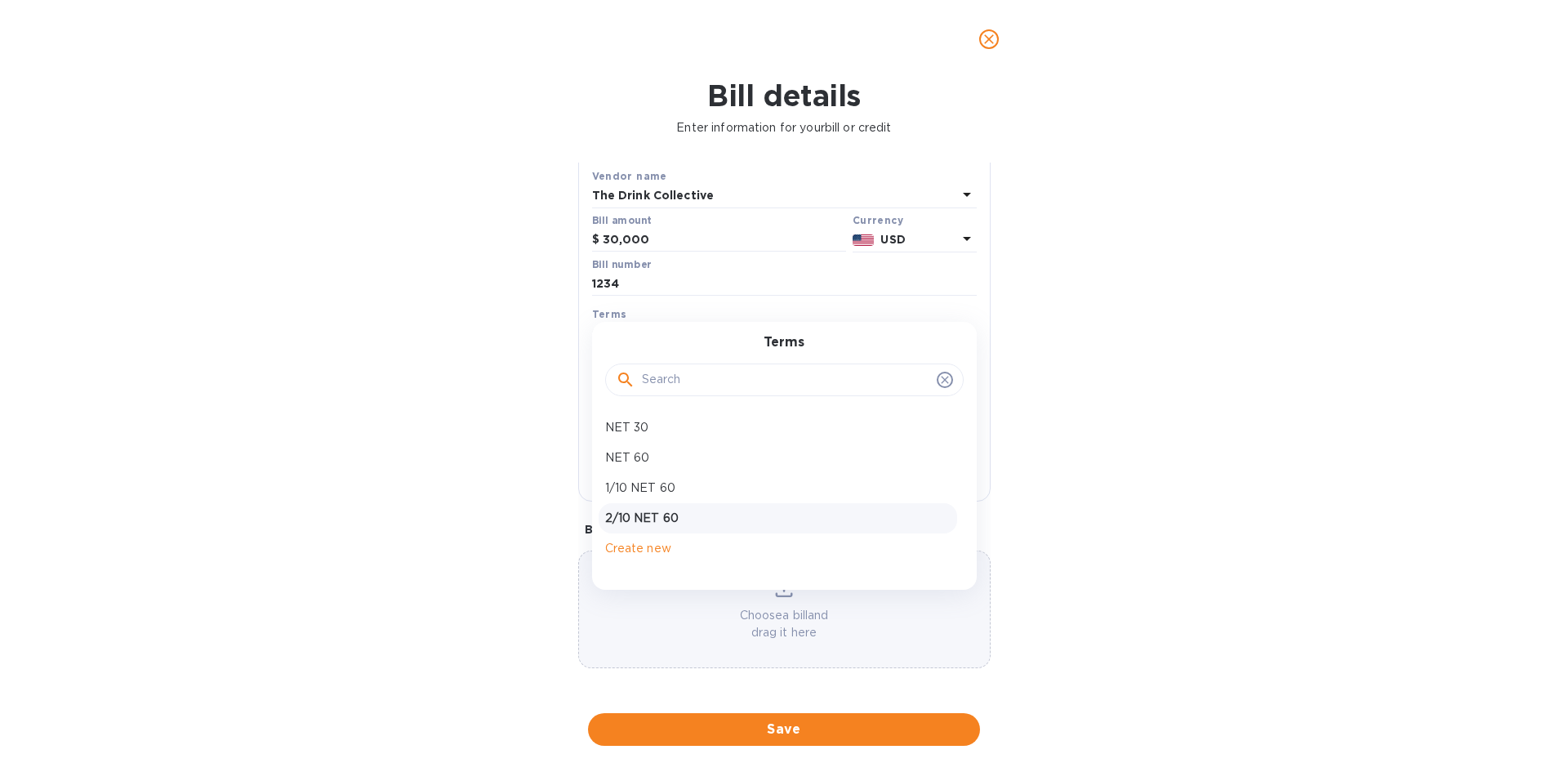
scroll to position [87, 0]
click at [642, 552] on p "Create new" at bounding box center [778, 548] width 346 height 17
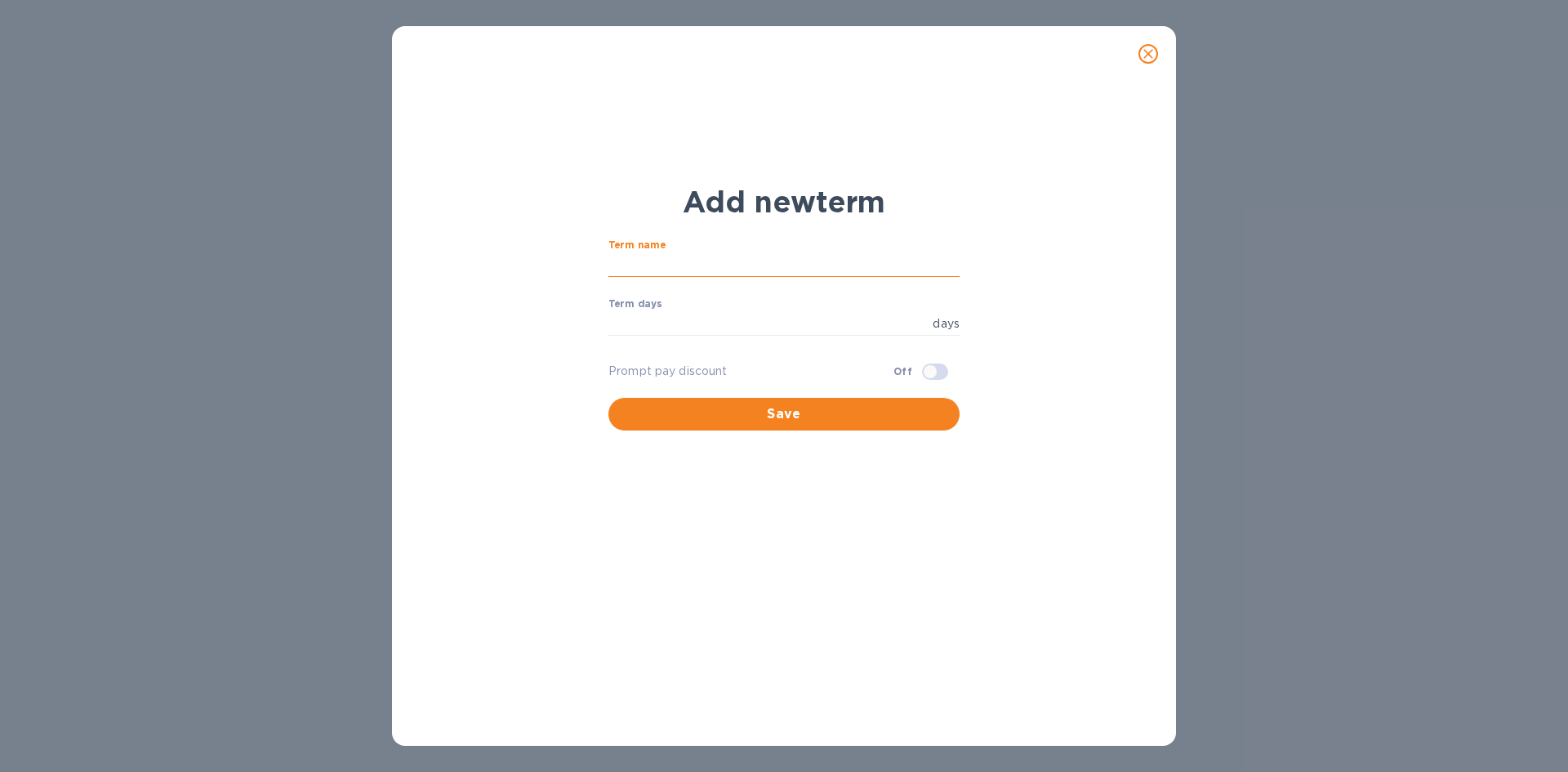
click at [638, 268] on input "text" at bounding box center [784, 265] width 352 height 25
type input "D"
type input "Due Now"
click at [652, 316] on input "number" at bounding box center [768, 324] width 318 height 25
type input "0"
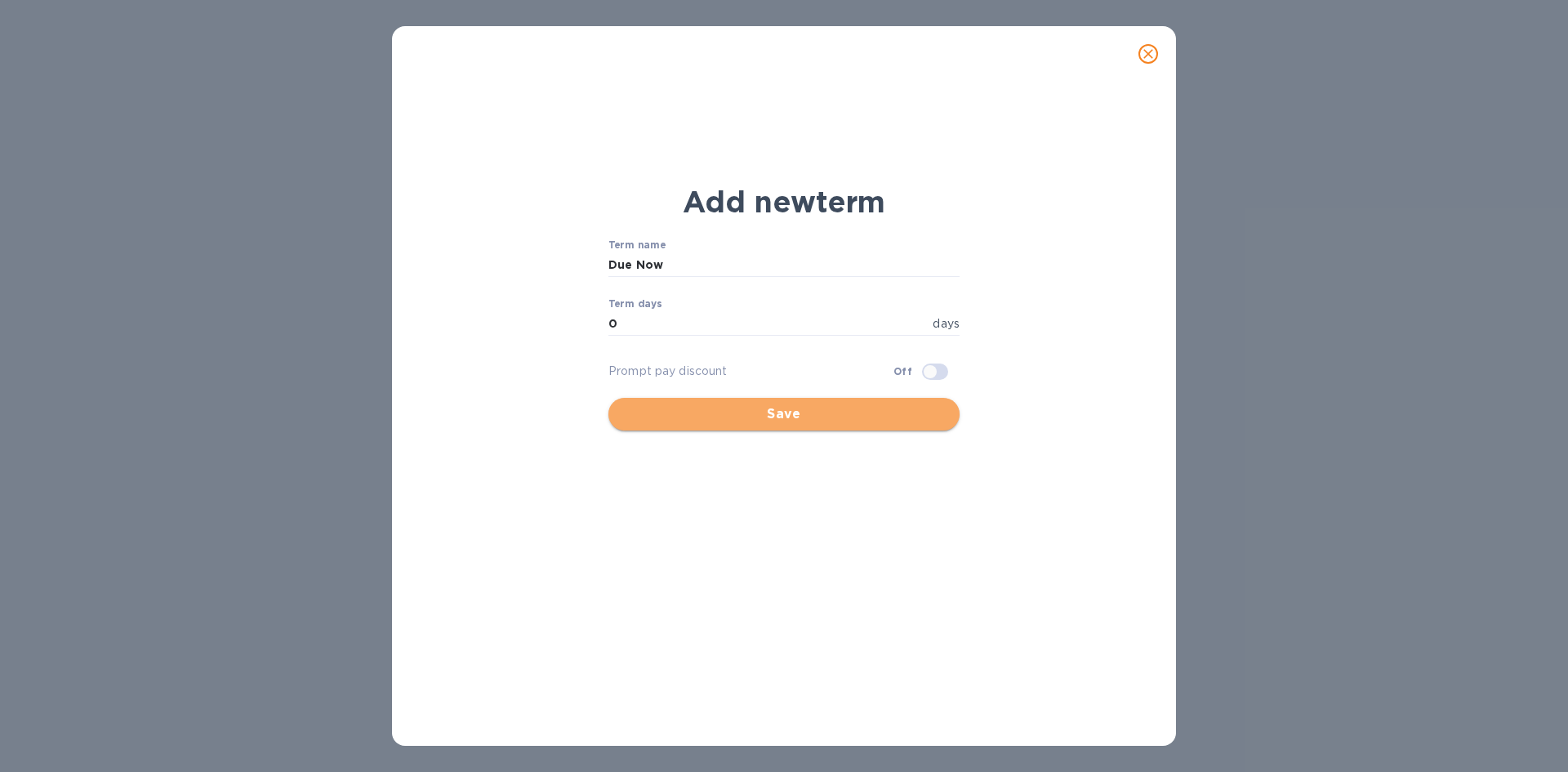
click at [780, 412] on span "Save" at bounding box center [784, 414] width 325 height 20
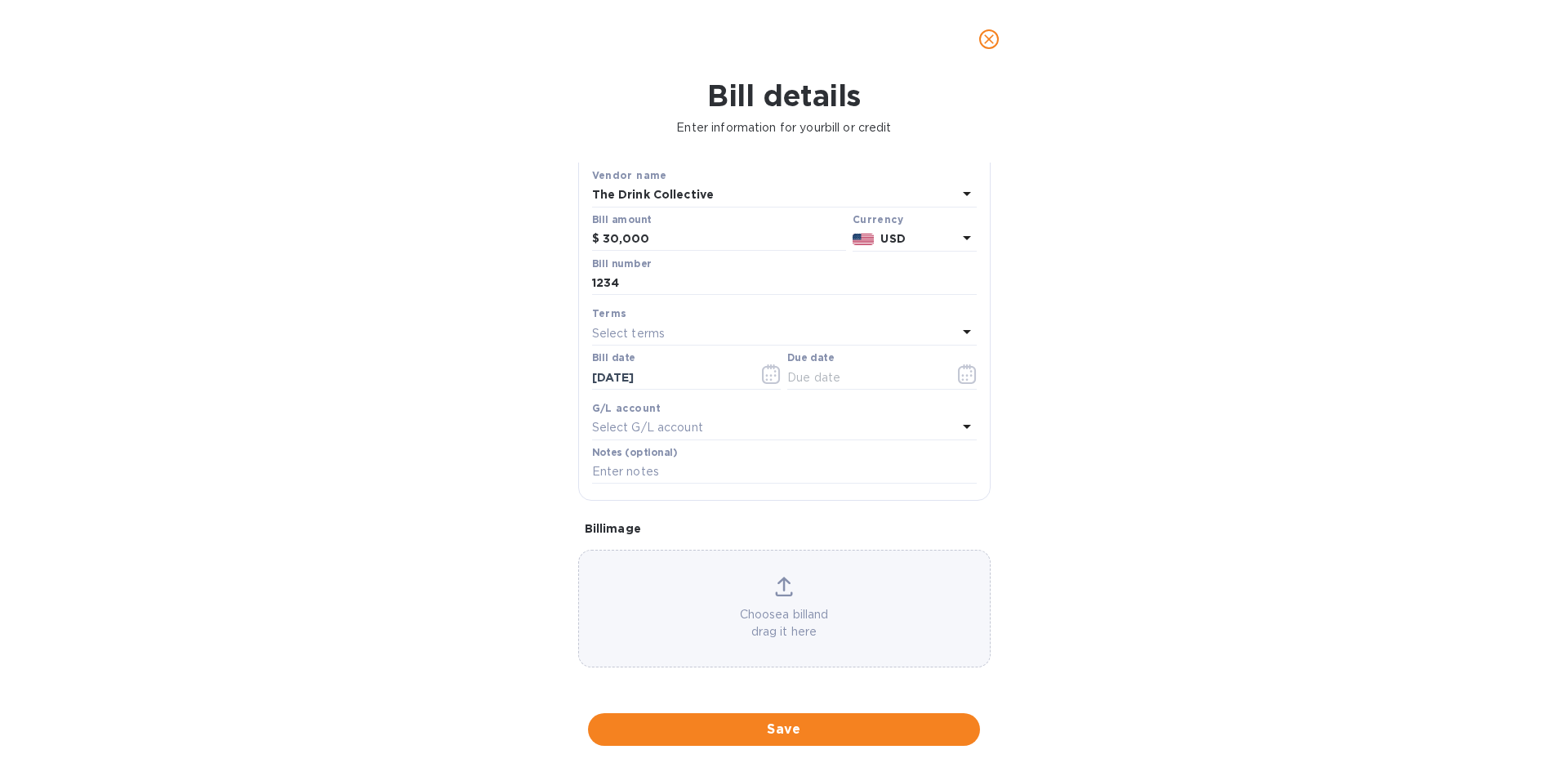
type input "[DATE]"
click at [618, 428] on p "Select G/L account" at bounding box center [647, 428] width 111 height 17
click at [465, 459] on div "Bill details Enter information for your bill or credit General information Save…" at bounding box center [784, 425] width 1568 height 694
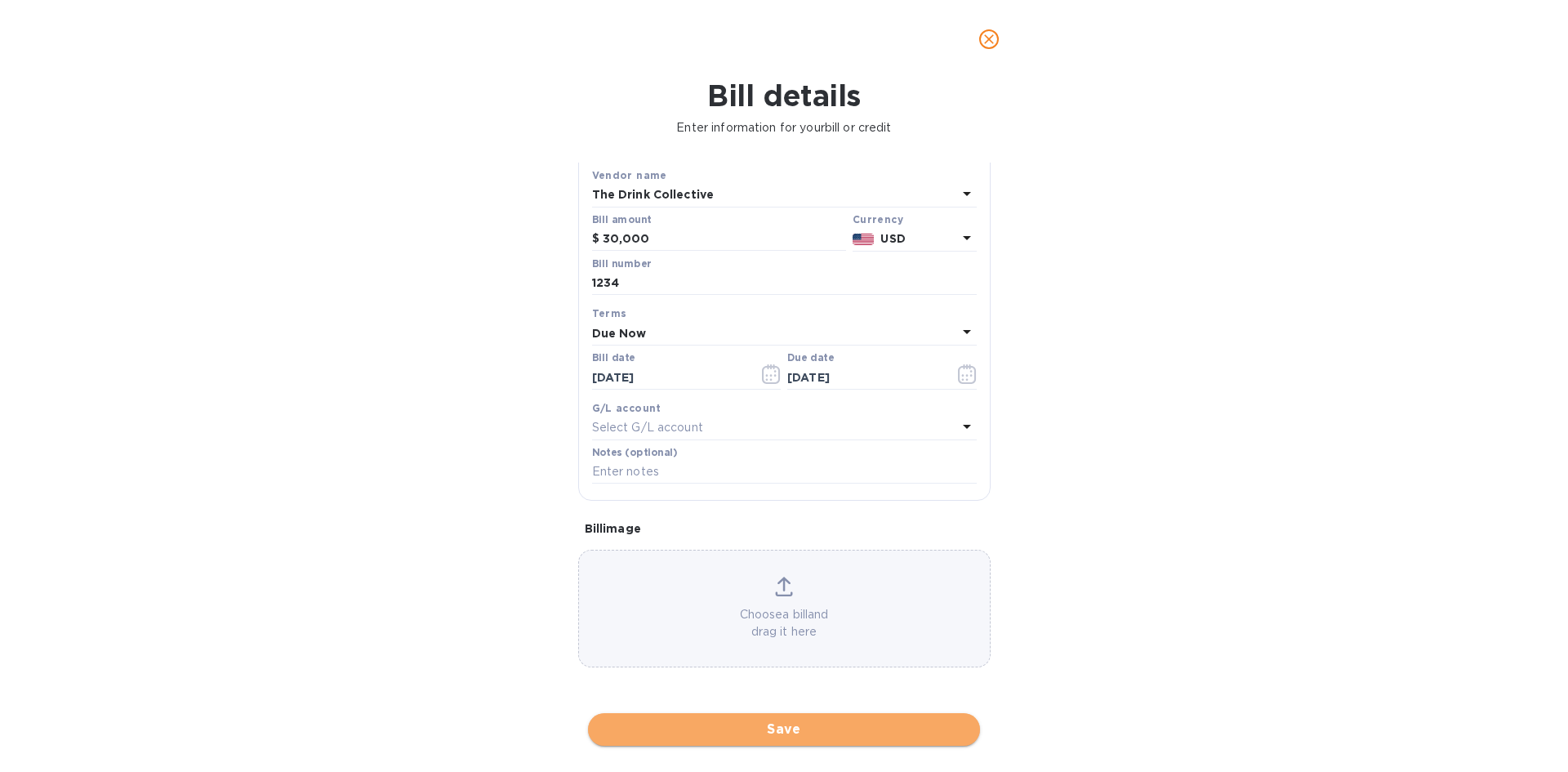
click at [784, 731] on span "Save" at bounding box center [784, 730] width 366 height 20
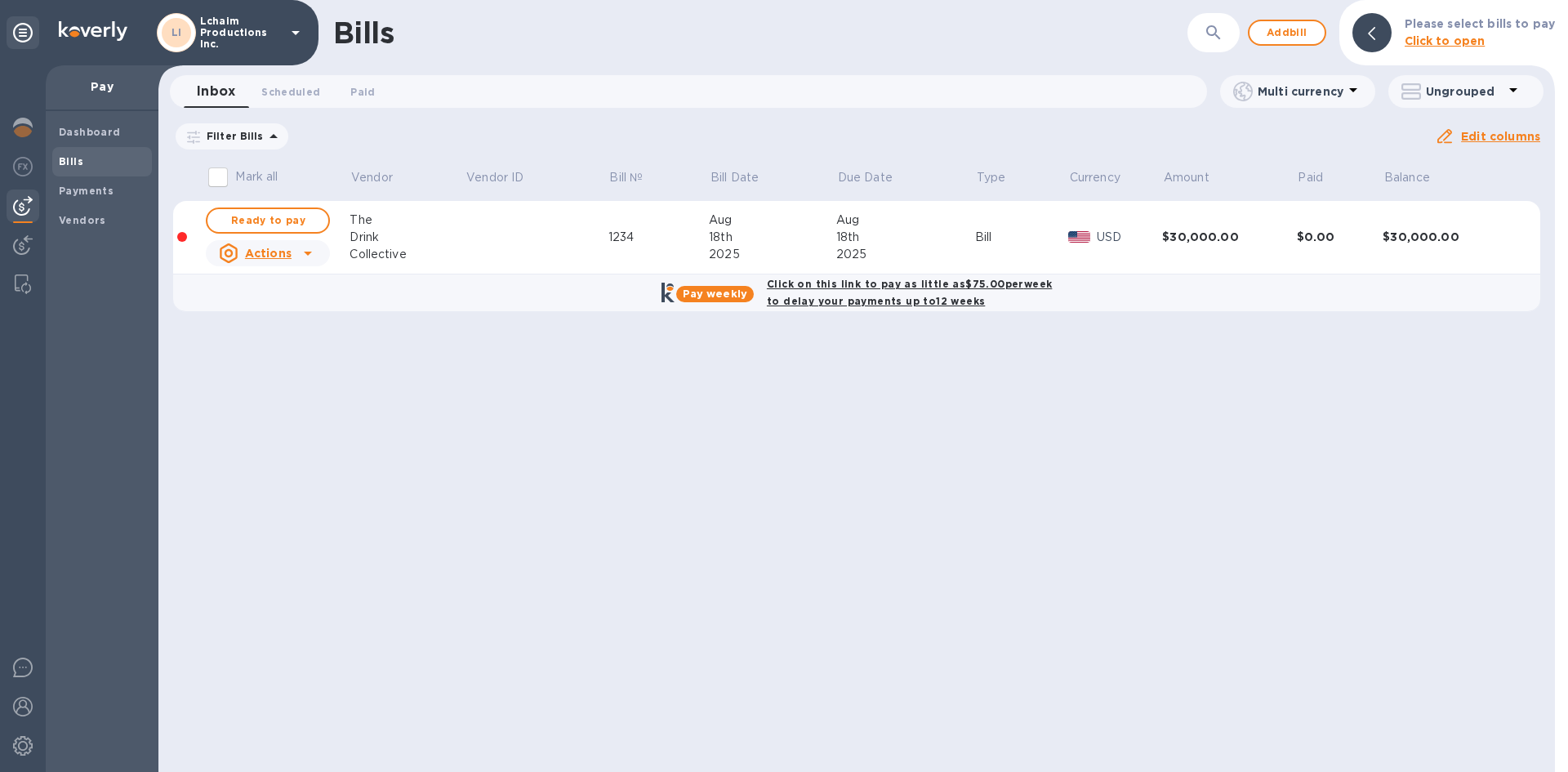
click at [308, 253] on icon at bounding box center [308, 254] width 8 height 4
click at [558, 428] on div at bounding box center [784, 386] width 1568 height 772
click at [299, 224] on span "Ready to pay" at bounding box center [268, 221] width 95 height 20
checkbox input "true"
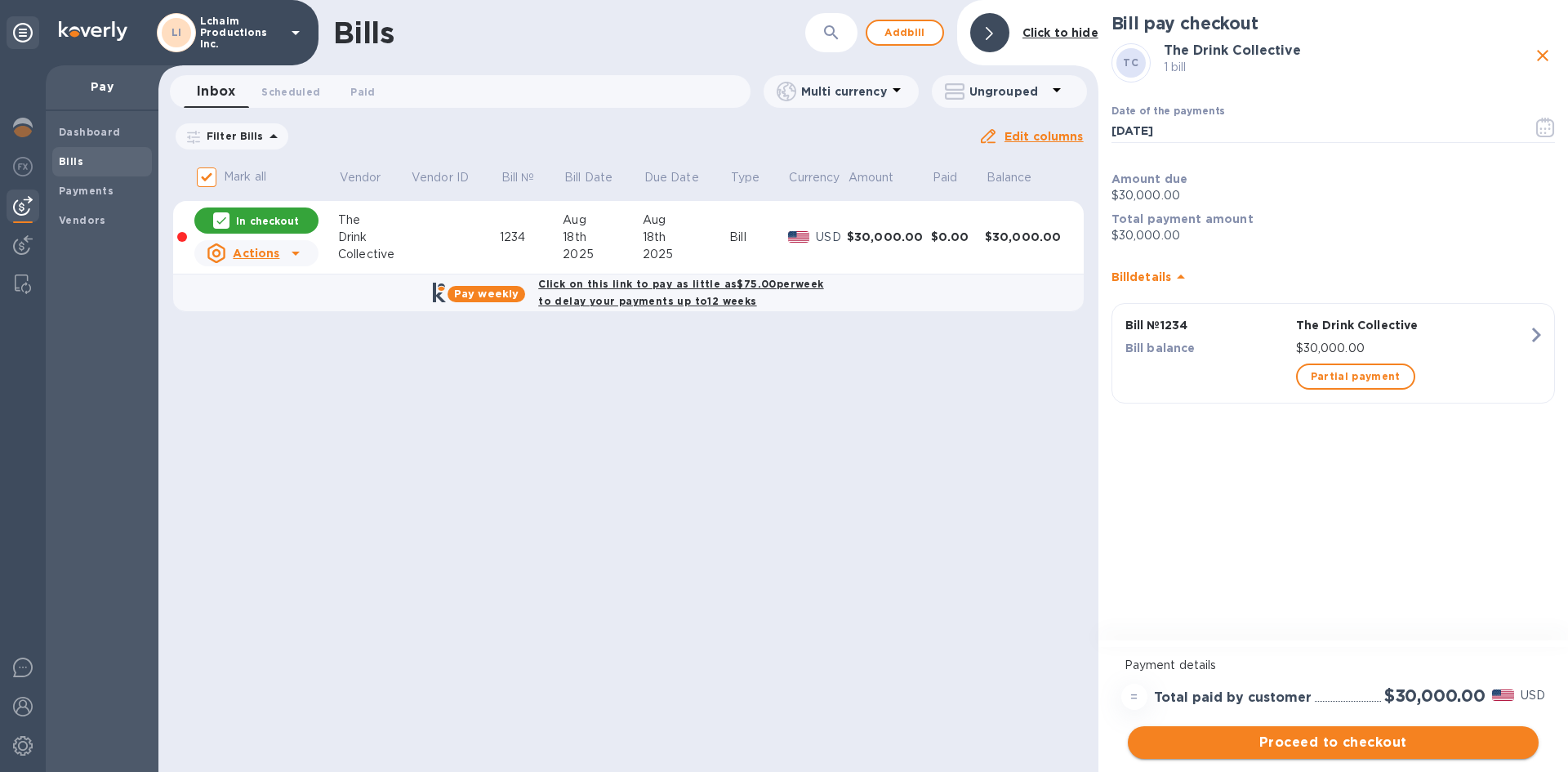
click at [1340, 742] on span "Proceed to checkout" at bounding box center [1333, 743] width 385 height 20
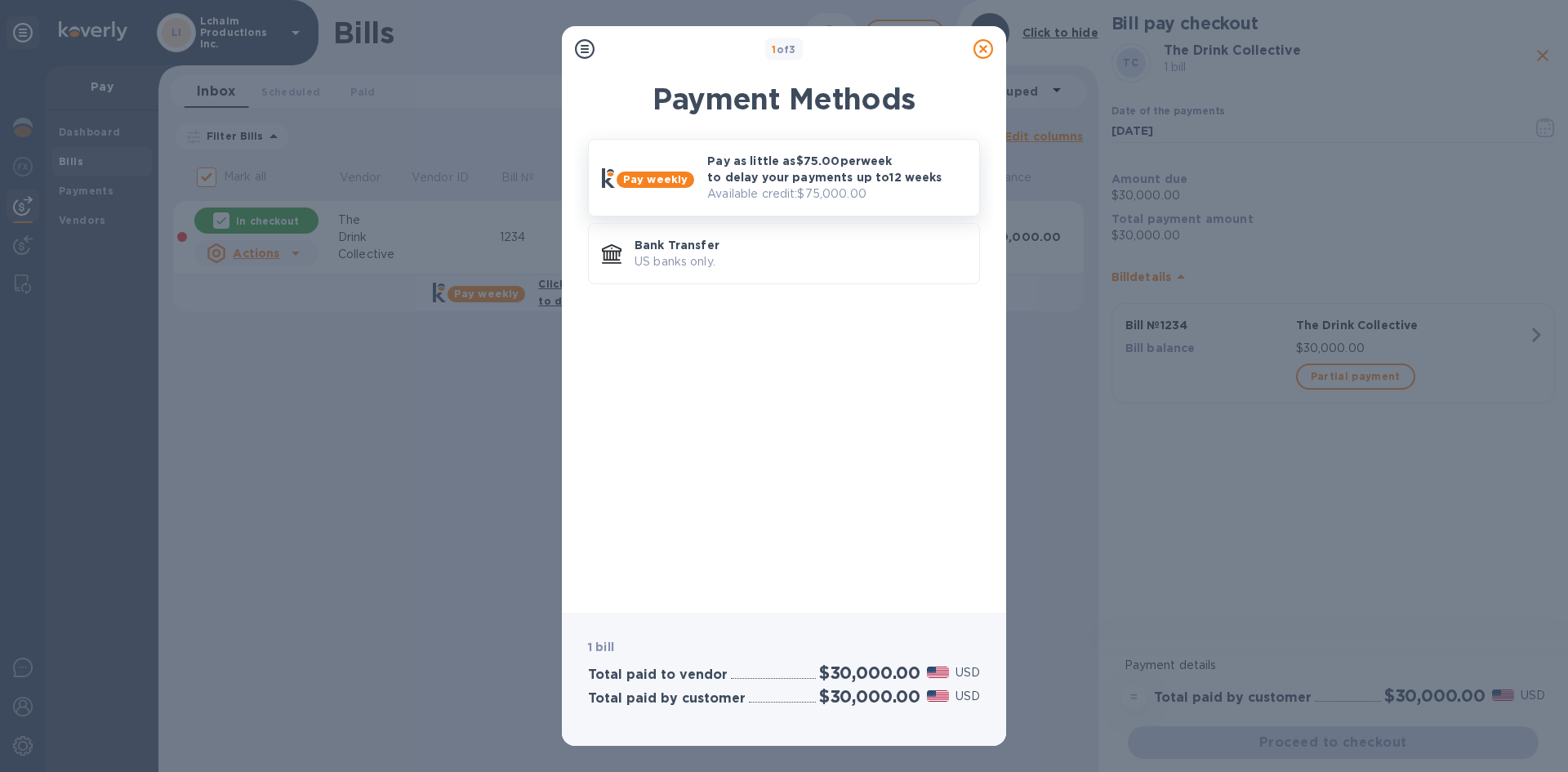
click at [748, 178] on p "Pay as little as $75.00 per week to delay your payments up to 12 weeks" at bounding box center [837, 169] width 259 height 33
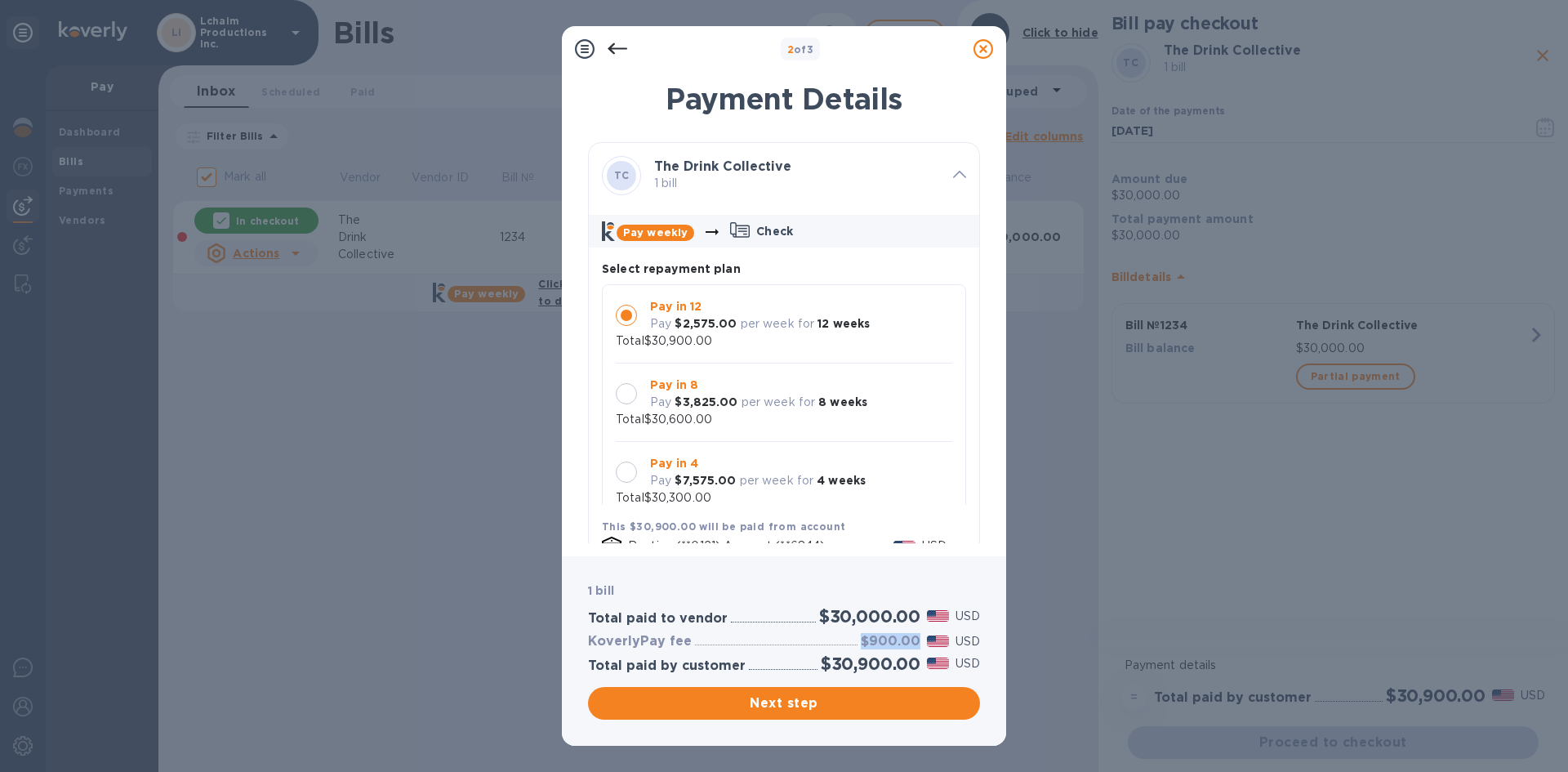
drag, startPoint x: 864, startPoint y: 642, endPoint x: 919, endPoint y: 643, distance: 55.0
click at [919, 643] on h3 "$900.00" at bounding box center [890, 642] width 59 height 16
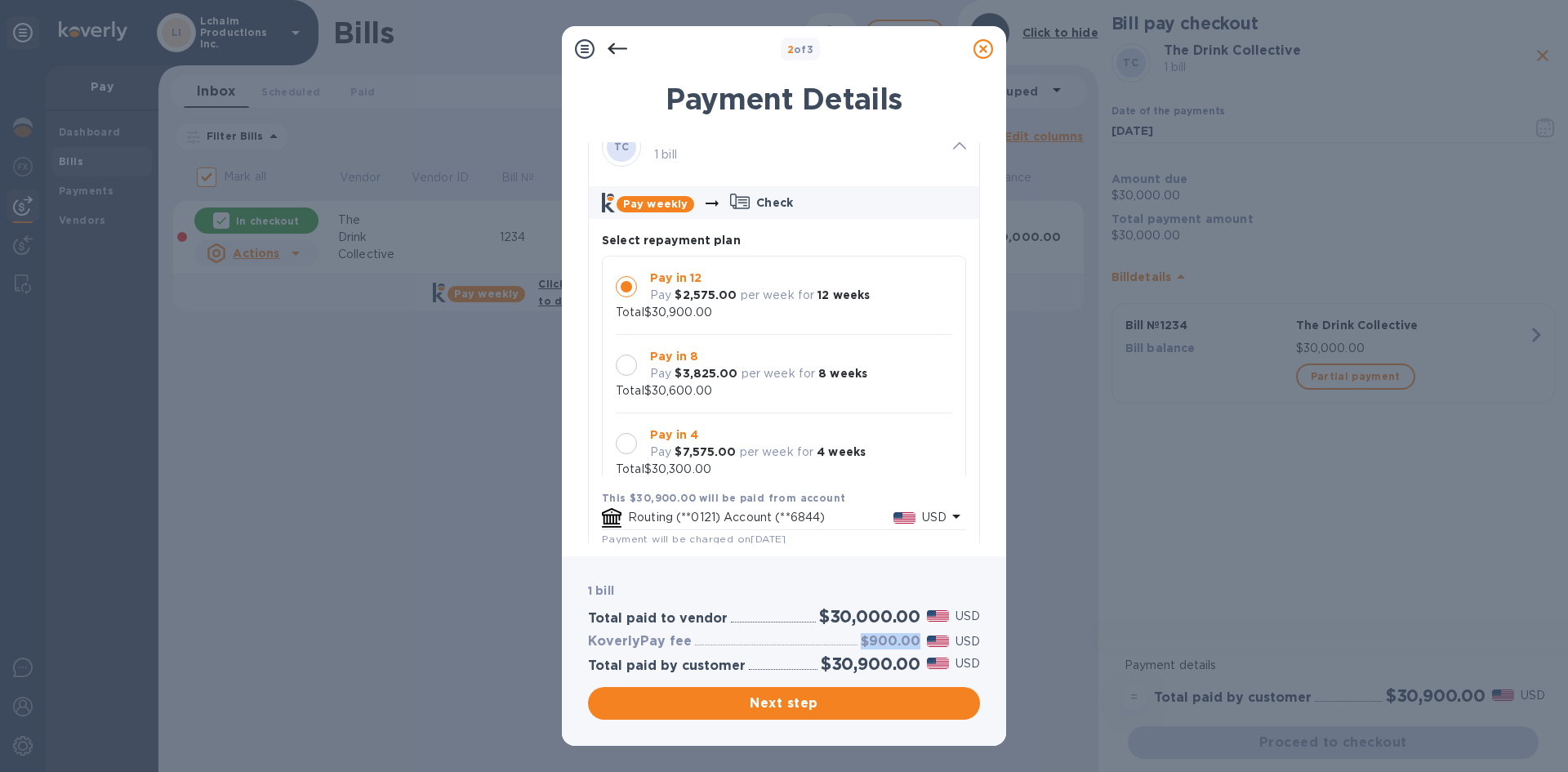
scroll to position [0, 0]
